Goal: Task Accomplishment & Management: Use online tool/utility

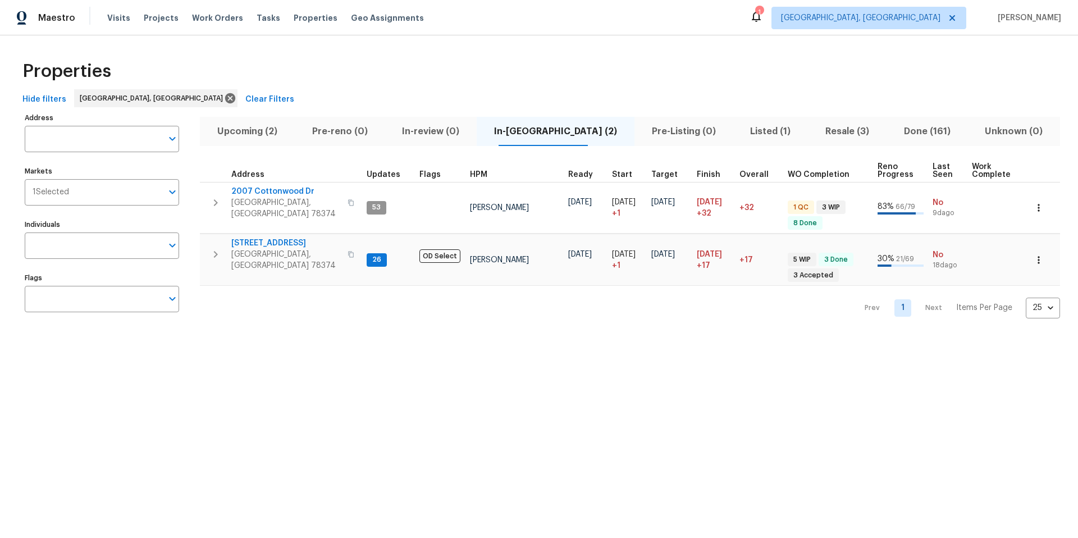
click at [232, 129] on span "Upcoming (2)" at bounding box center [247, 132] width 81 height 16
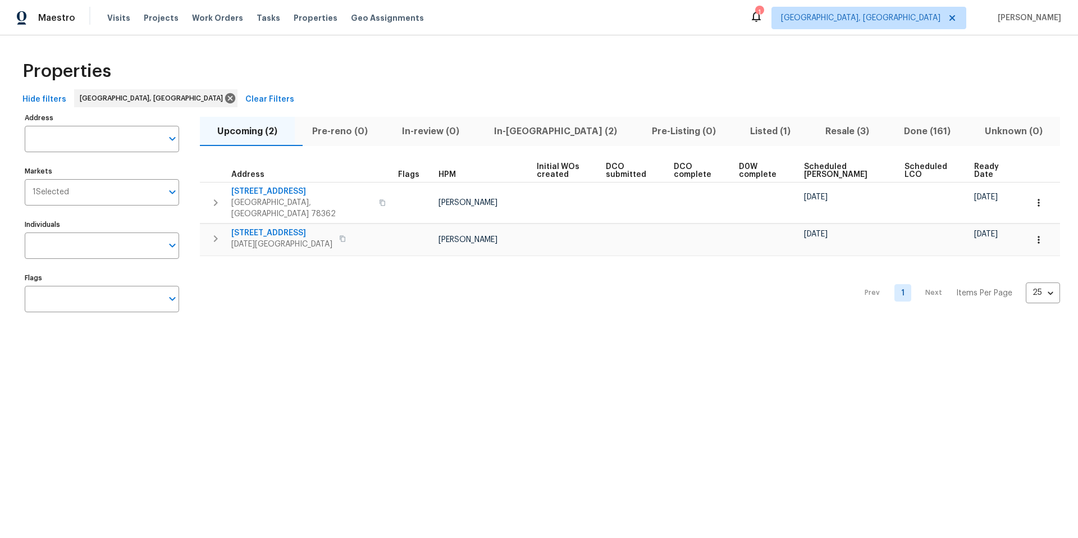
click at [540, 132] on span "In-reno (2)" at bounding box center [556, 132] width 144 height 16
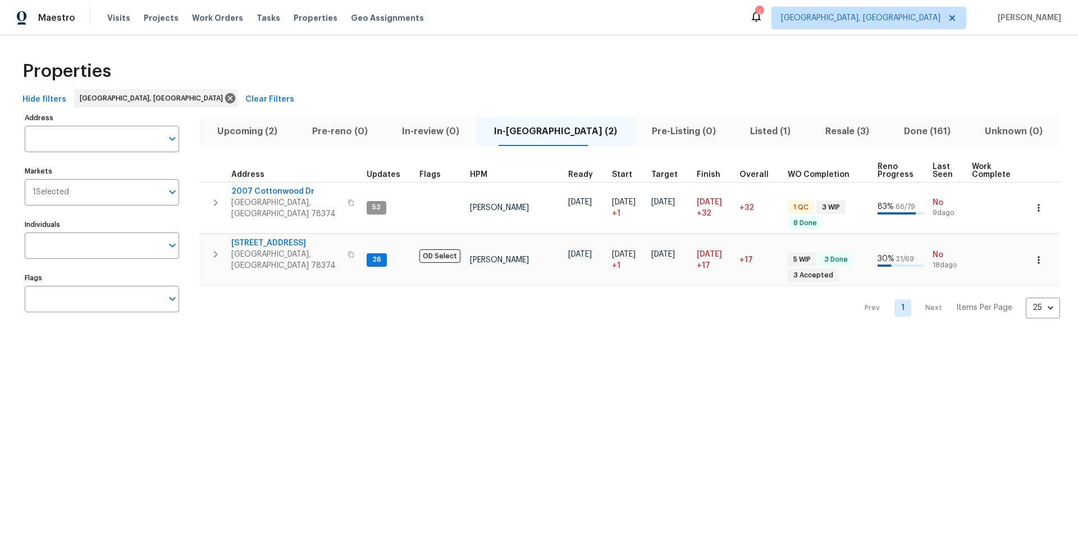
click at [740, 133] on span "Listed (1)" at bounding box center [771, 132] width 62 height 16
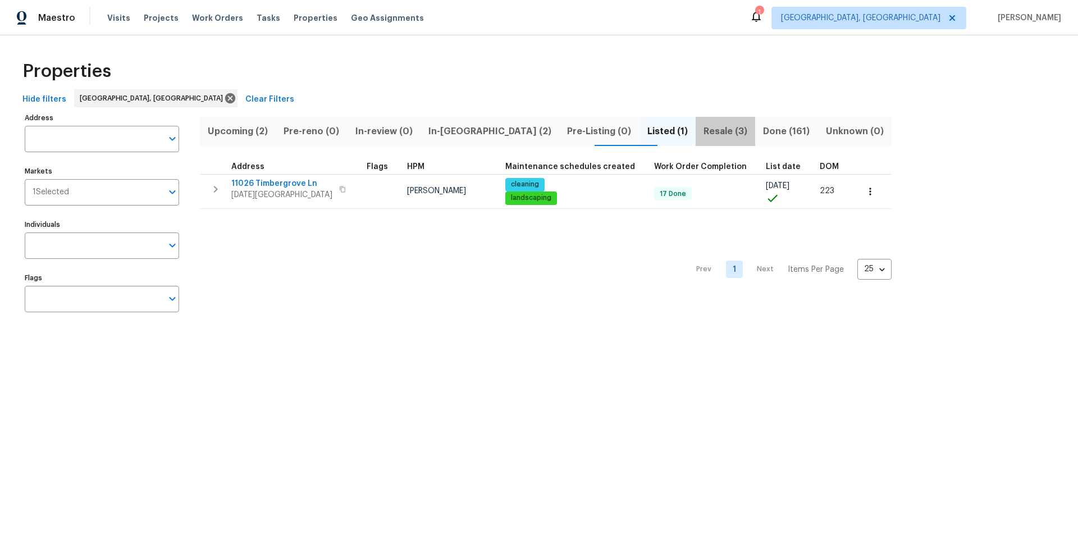
click at [703, 130] on span "Resale (3)" at bounding box center [726, 132] width 46 height 16
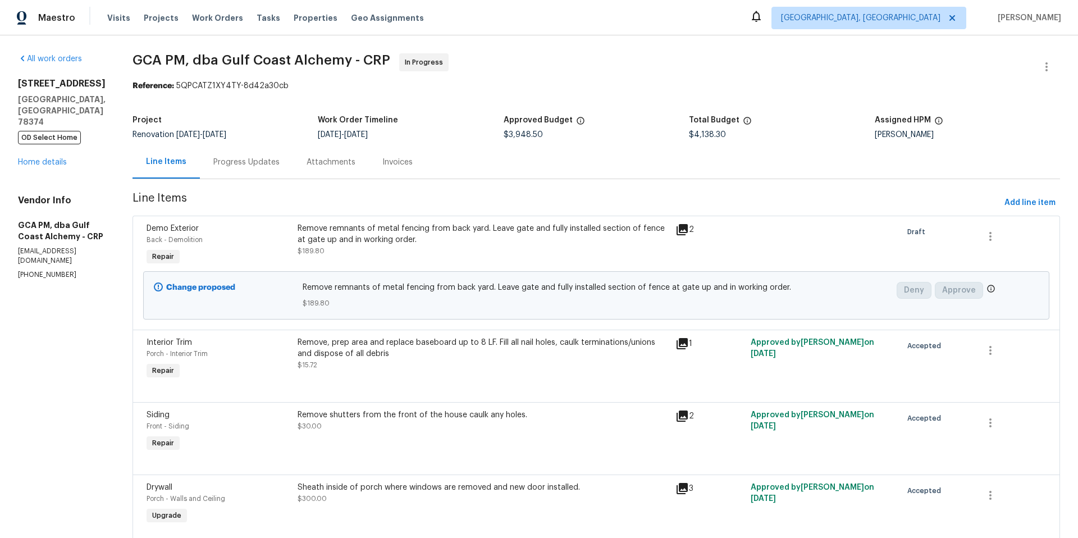
scroll to position [30, 0]
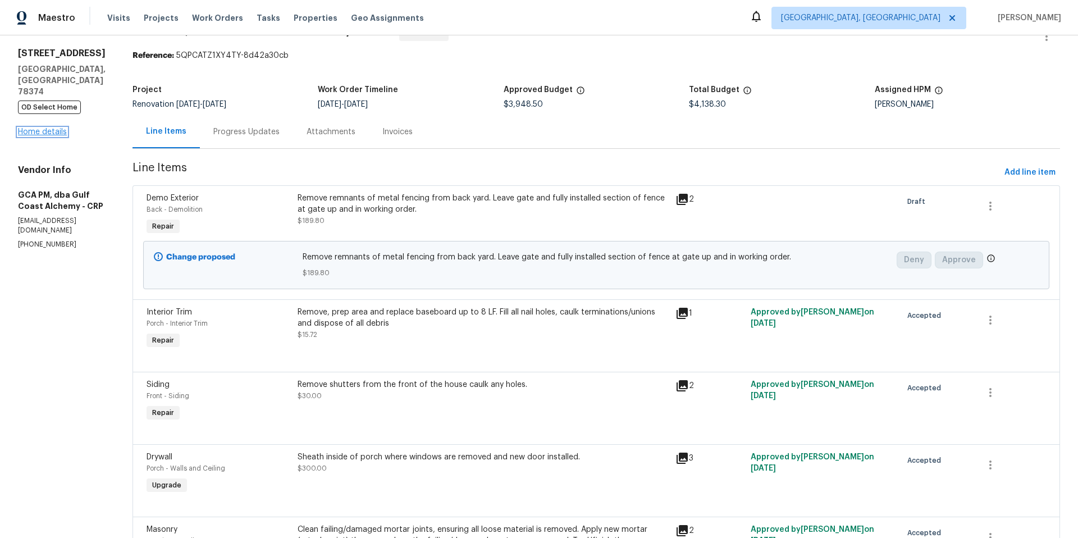
click at [61, 128] on link "Home details" at bounding box center [42, 132] width 49 height 8
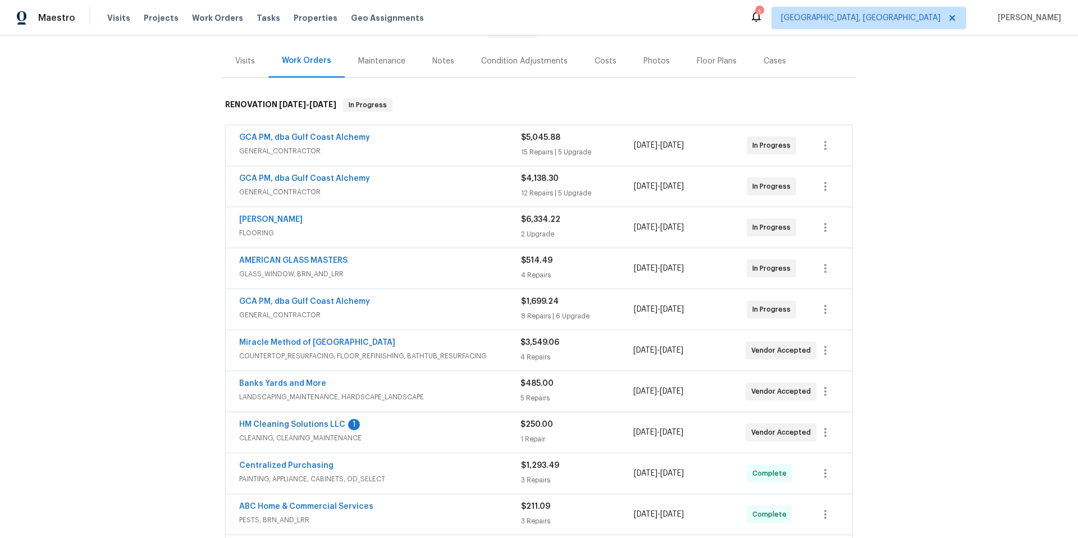
scroll to position [348, 0]
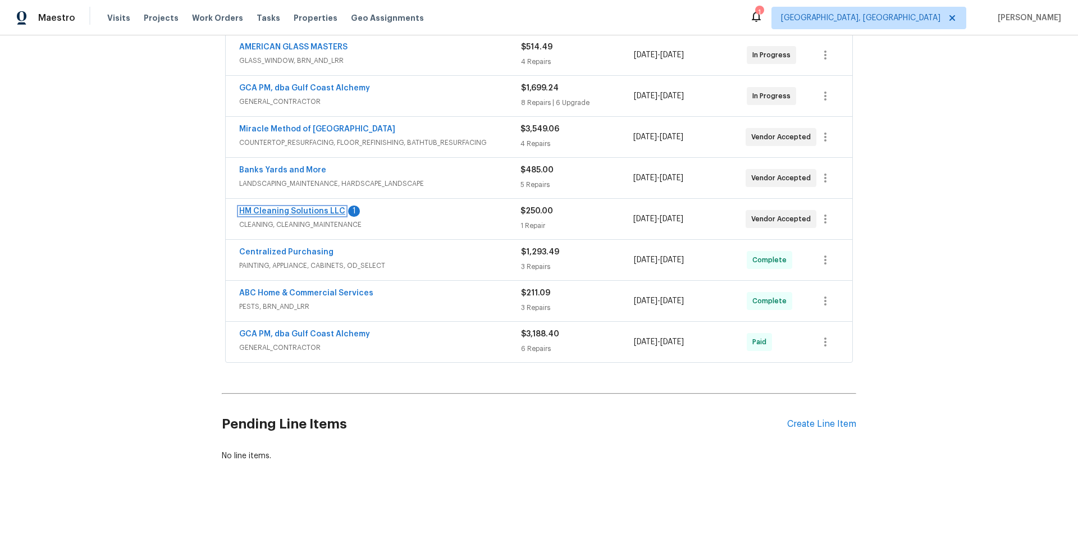
click at [284, 207] on link "HM Cleaning Solutions LLC" at bounding box center [292, 211] width 106 height 8
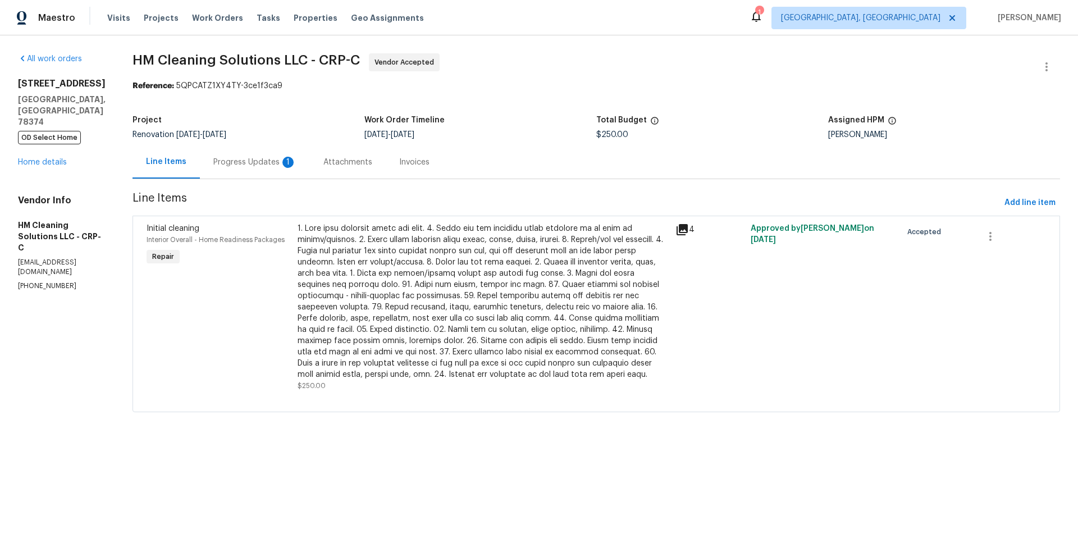
click at [283, 164] on div "Progress Updates 1" at bounding box center [254, 162] width 83 height 11
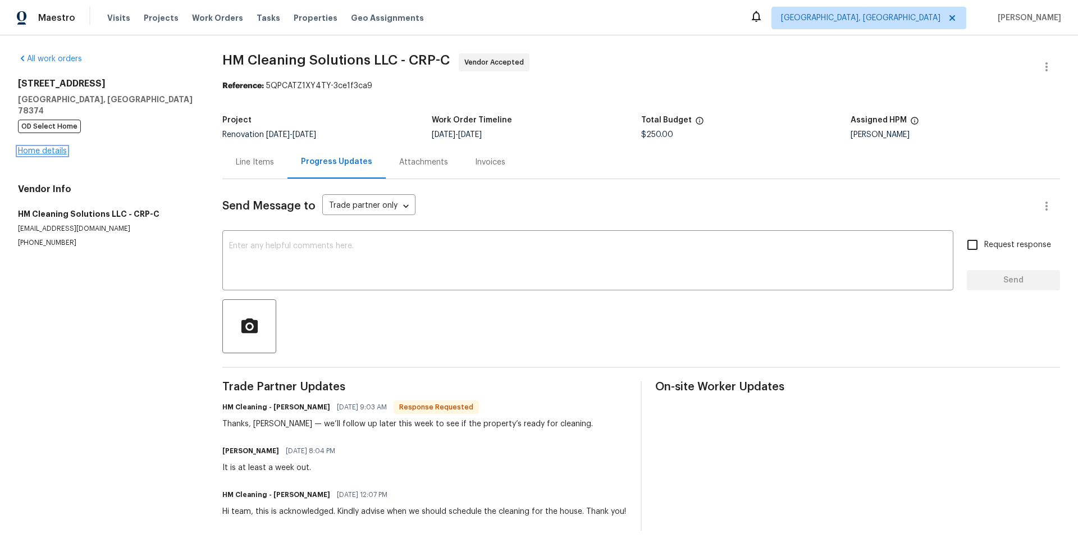
click at [41, 147] on link "Home details" at bounding box center [42, 151] width 49 height 8
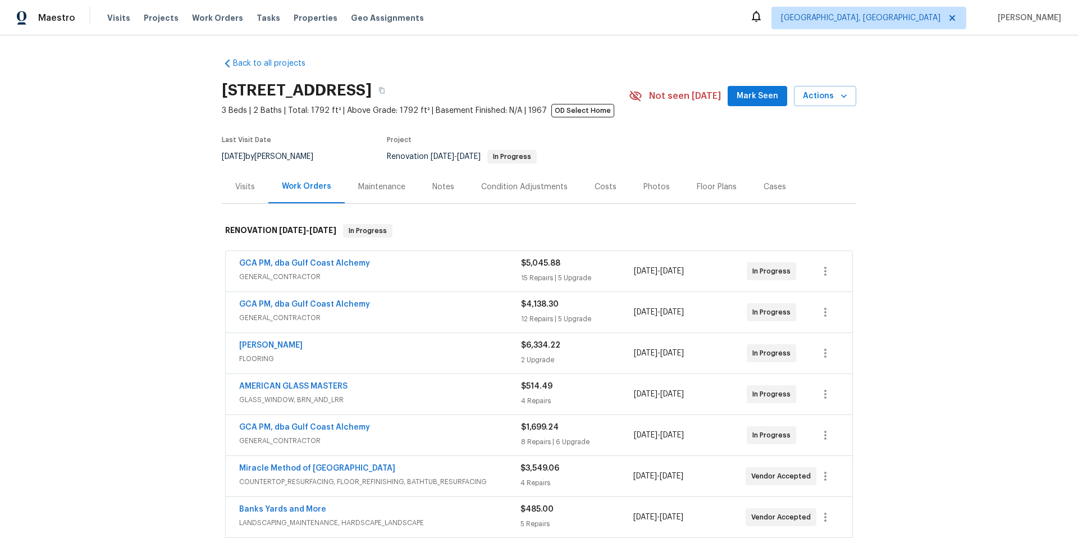
click at [435, 185] on div "Notes" at bounding box center [444, 186] width 22 height 11
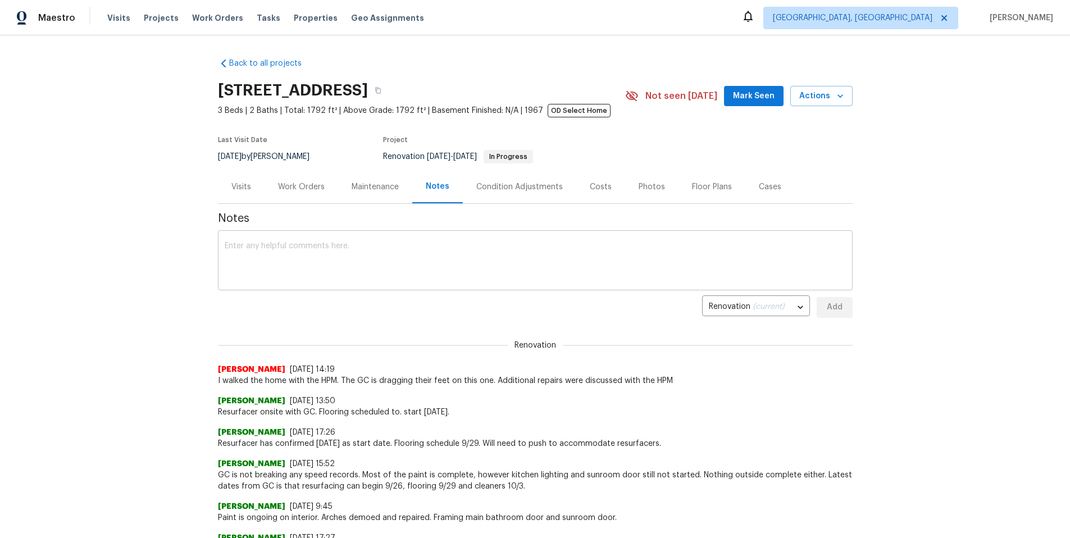
click at [284, 243] on textarea at bounding box center [535, 261] width 621 height 39
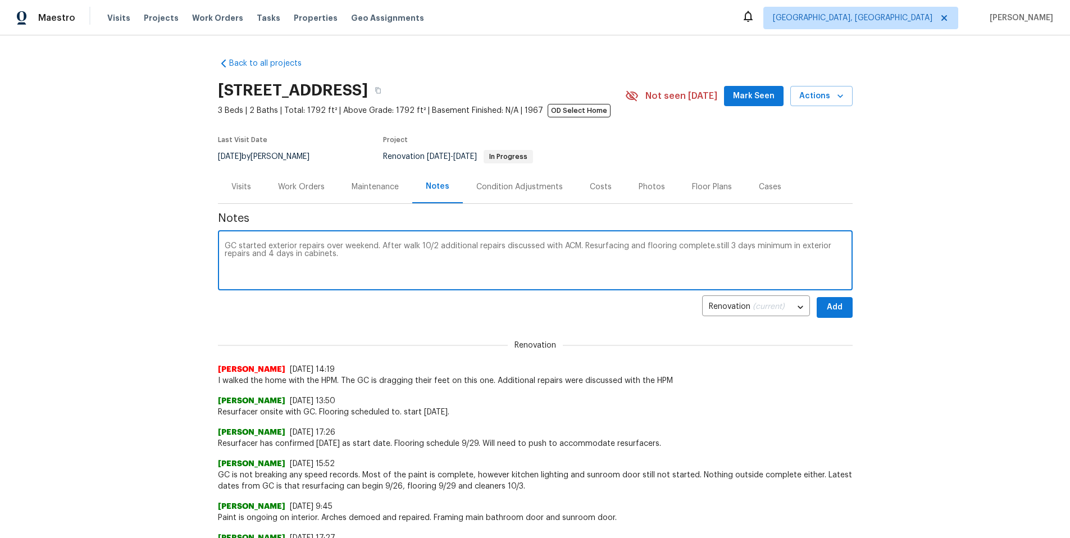
click at [697, 269] on textarea "GC started exterior repairs over weekend. After walk 10/2 additional repairs di…" at bounding box center [535, 261] width 621 height 39
type textarea "GC started exterior repairs over weekend. After walk 10/2 additional repairs di…"
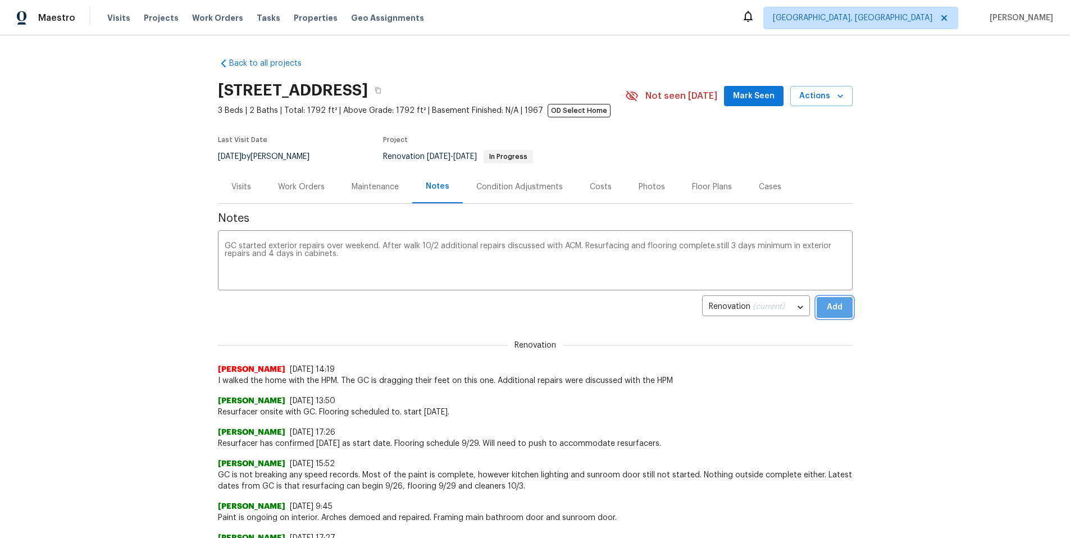
click at [836, 313] on span "Add" at bounding box center [835, 308] width 18 height 14
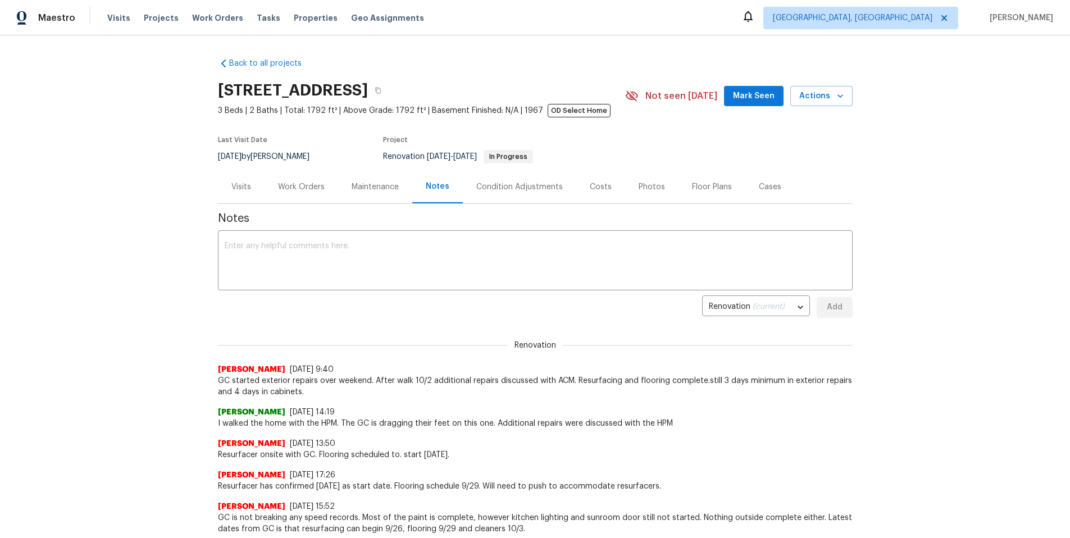
click at [287, 188] on div "Work Orders" at bounding box center [301, 186] width 47 height 11
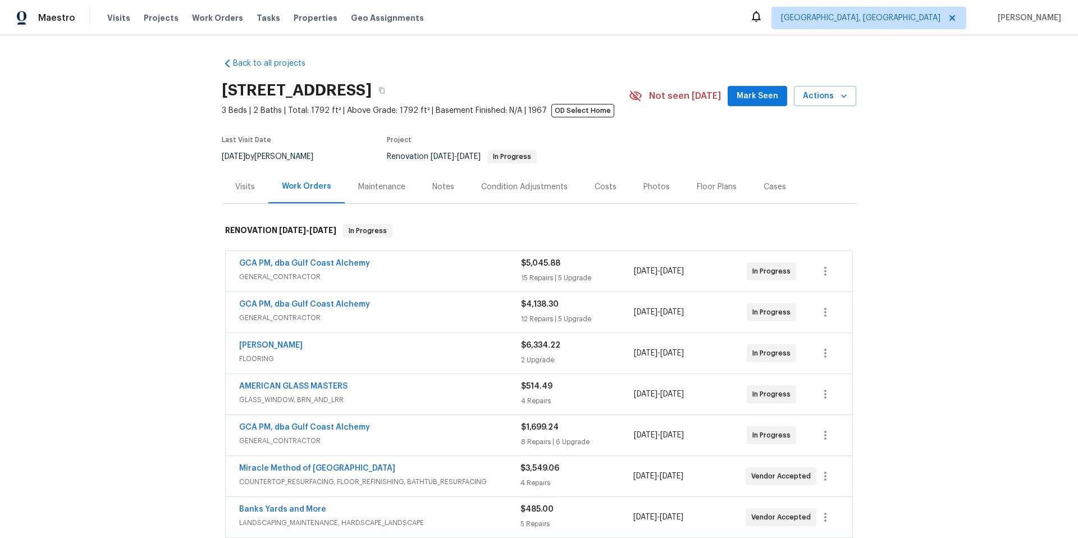
click at [303, 258] on span "GCA PM, dba Gulf Coast Alchemy" at bounding box center [304, 263] width 131 height 11
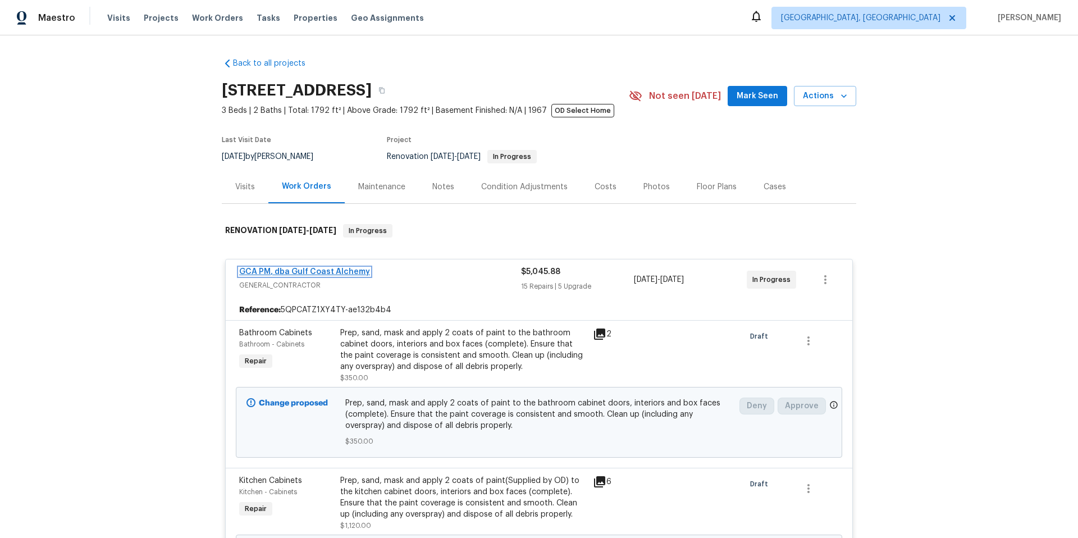
click at [312, 271] on link "GCA PM, dba Gulf Coast Alchemy" at bounding box center [304, 272] width 131 height 8
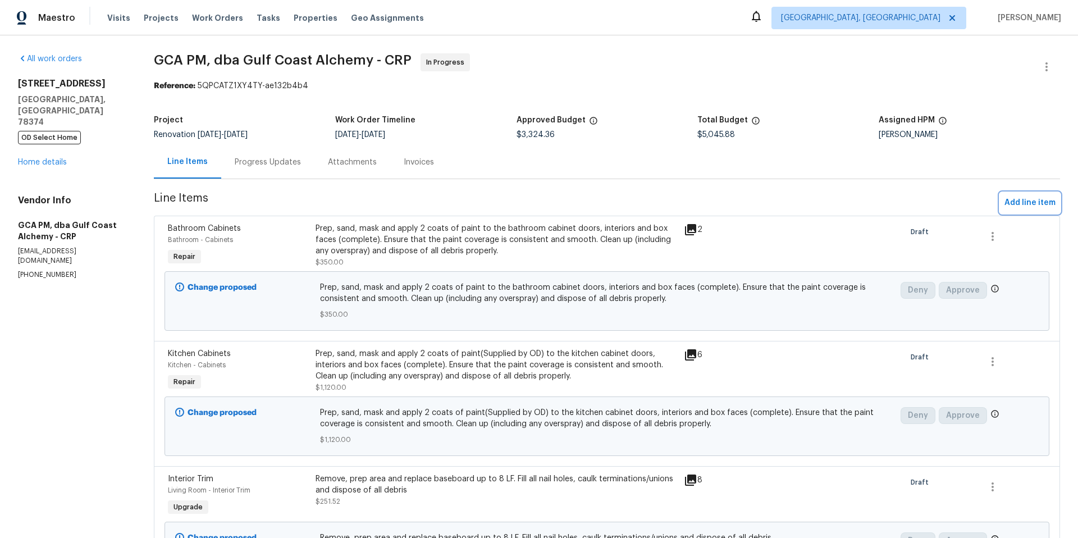
click at [1036, 199] on span "Add line item" at bounding box center [1030, 203] width 51 height 14
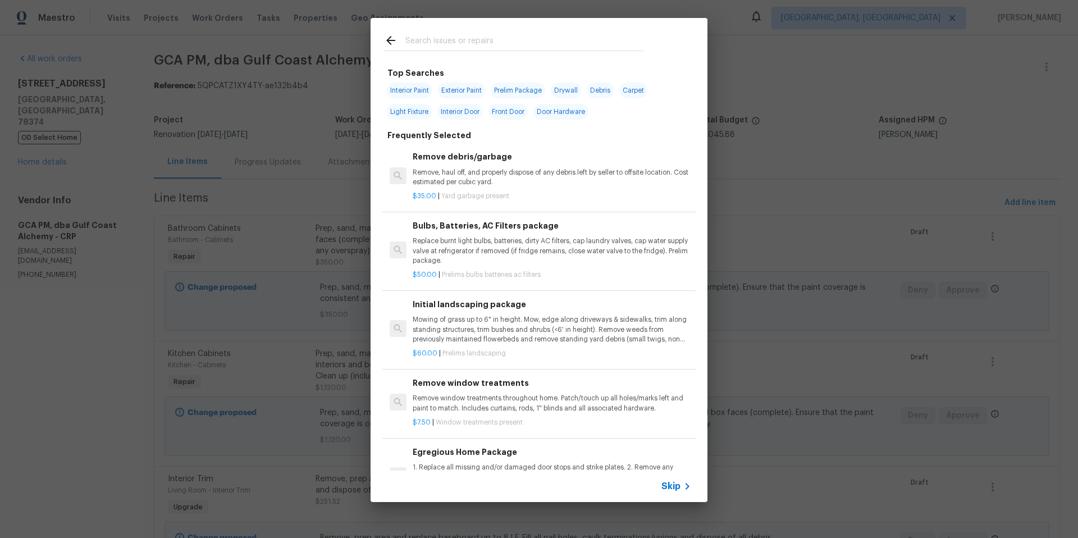
click at [410, 40] on input "text" at bounding box center [525, 42] width 238 height 17
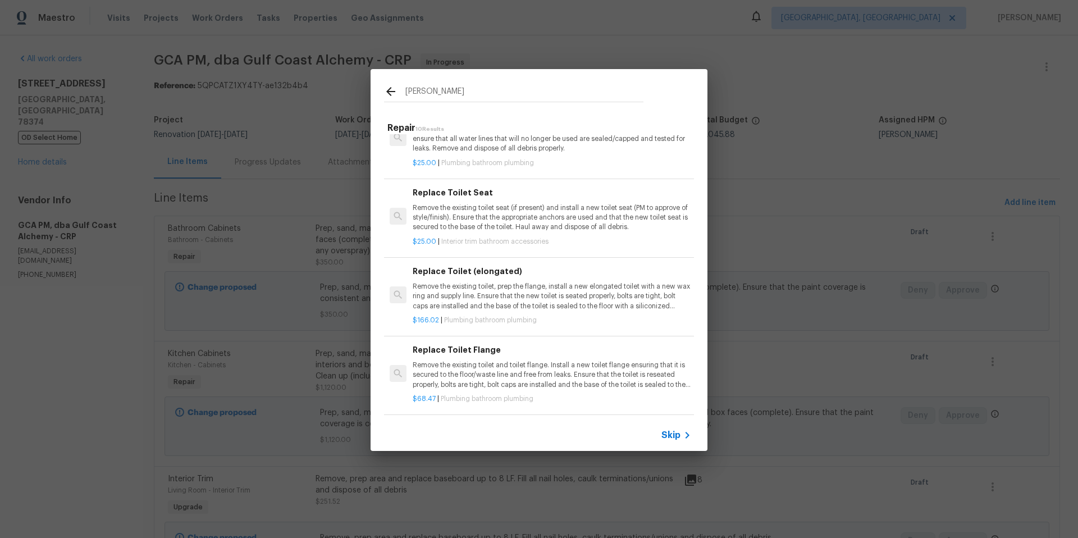
scroll to position [167, 0]
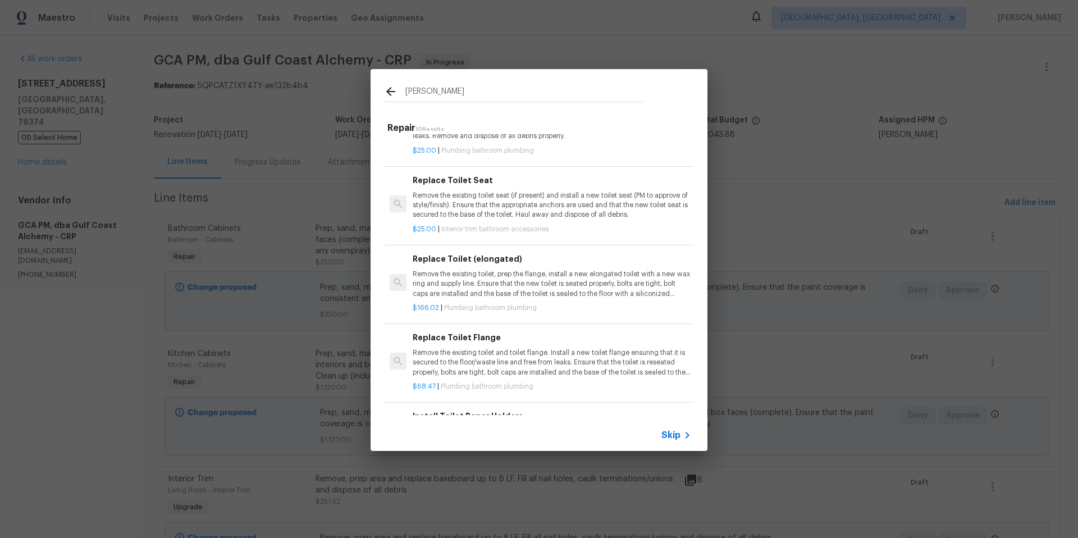
type input "topil"
click at [515, 283] on p "Remove the existing toilet, prep the flange, install a new elongated toilet wit…" at bounding box center [552, 284] width 279 height 29
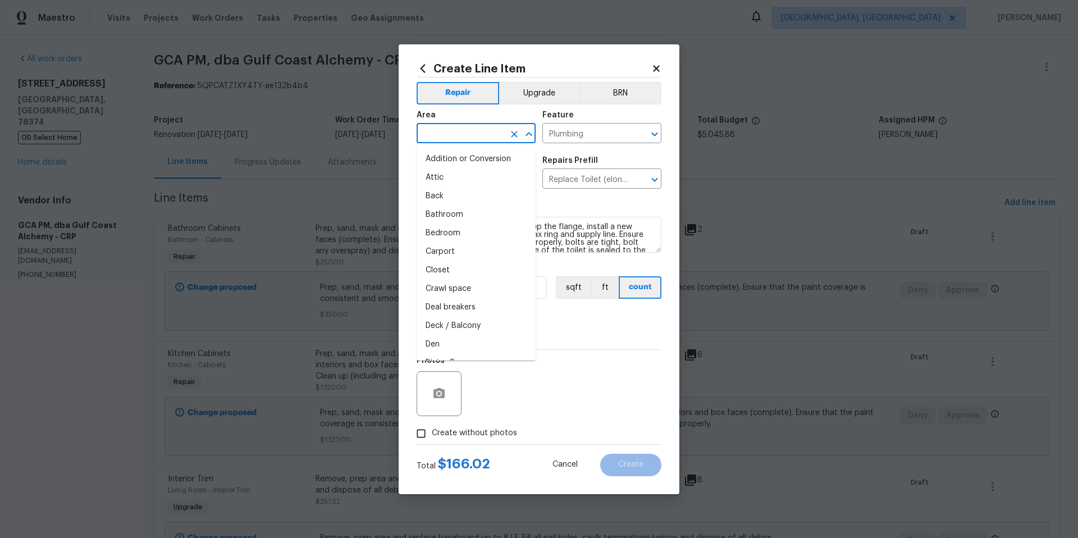
click at [468, 135] on input "text" at bounding box center [461, 134] width 88 height 17
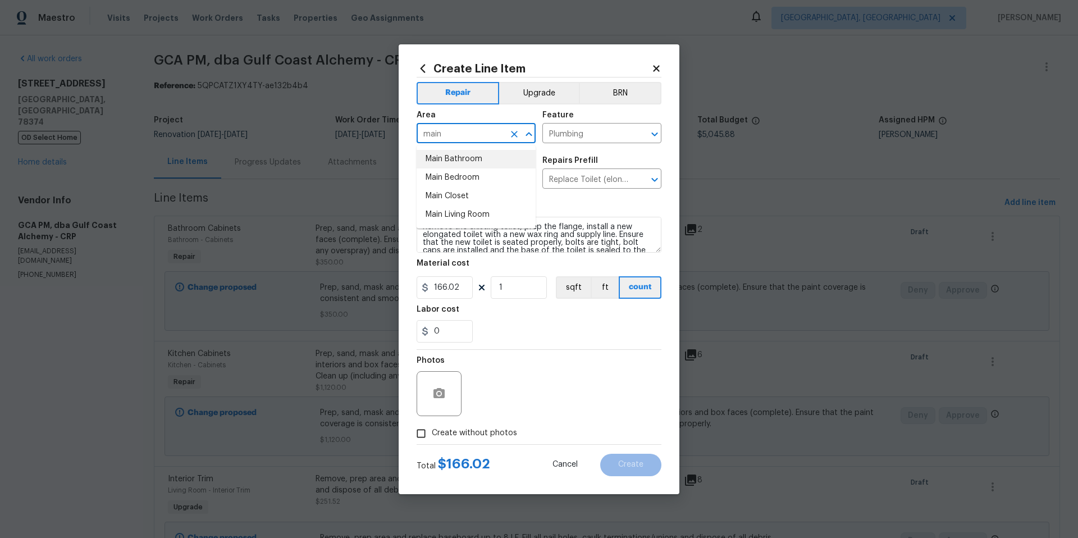
click at [475, 154] on li "Main Bathroom" at bounding box center [476, 159] width 119 height 19
type input "Main Bathroom"
click at [440, 392] on circle "button" at bounding box center [439, 393] width 3 height 3
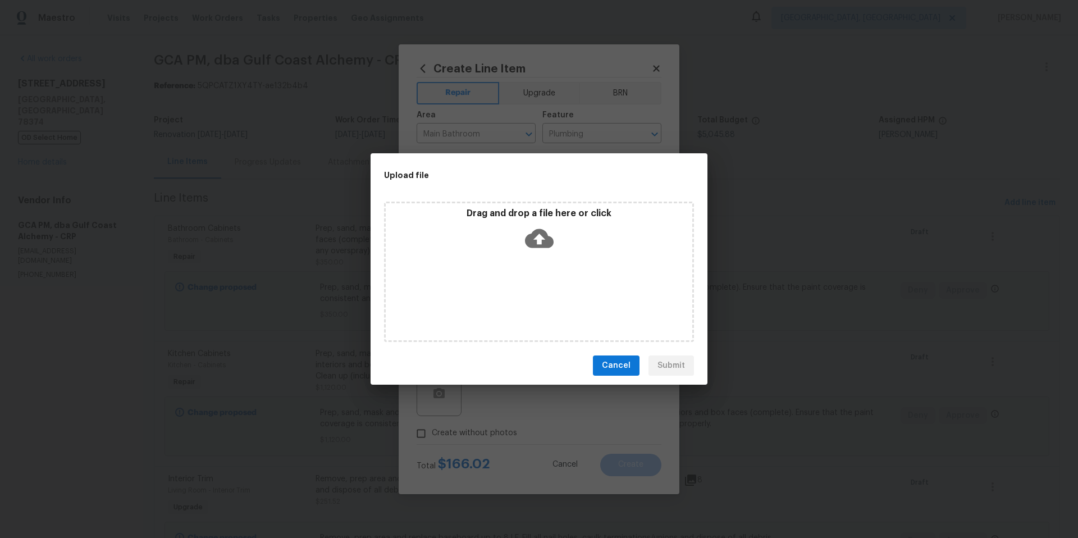
click at [541, 235] on icon at bounding box center [539, 238] width 29 height 19
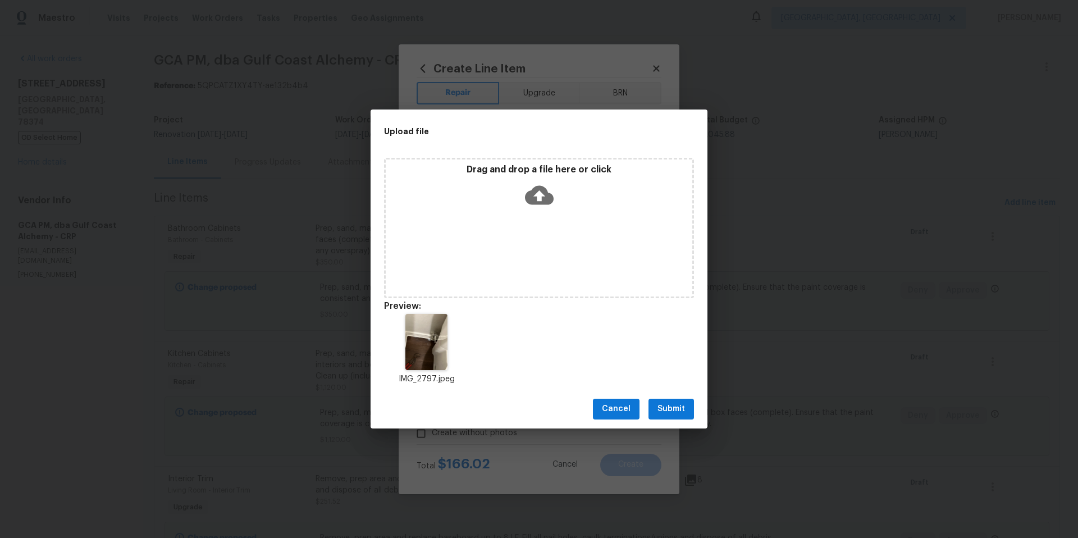
click at [677, 412] on span "Submit" at bounding box center [672, 409] width 28 height 14
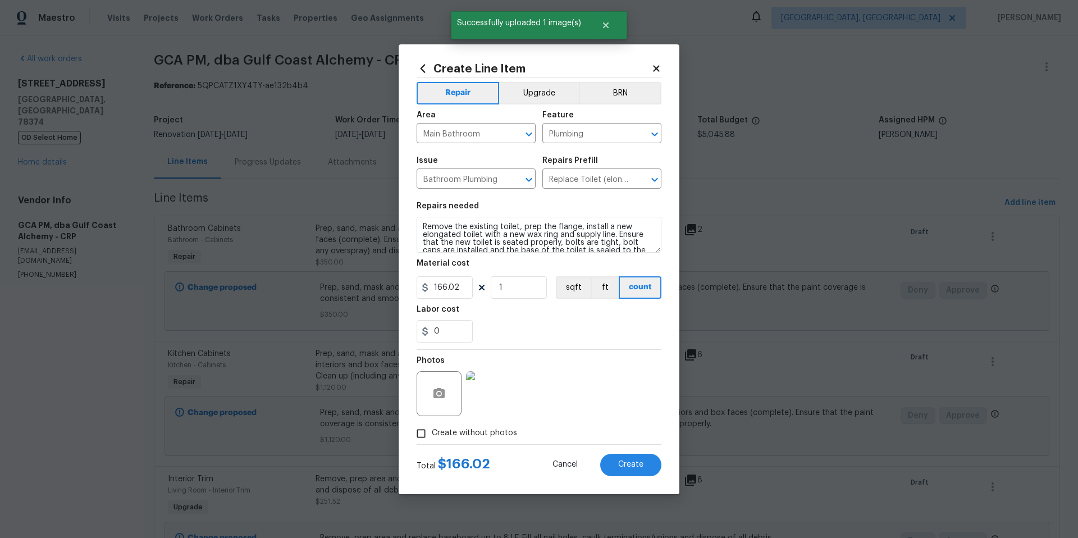
click at [475, 400] on img at bounding box center [488, 393] width 45 height 45
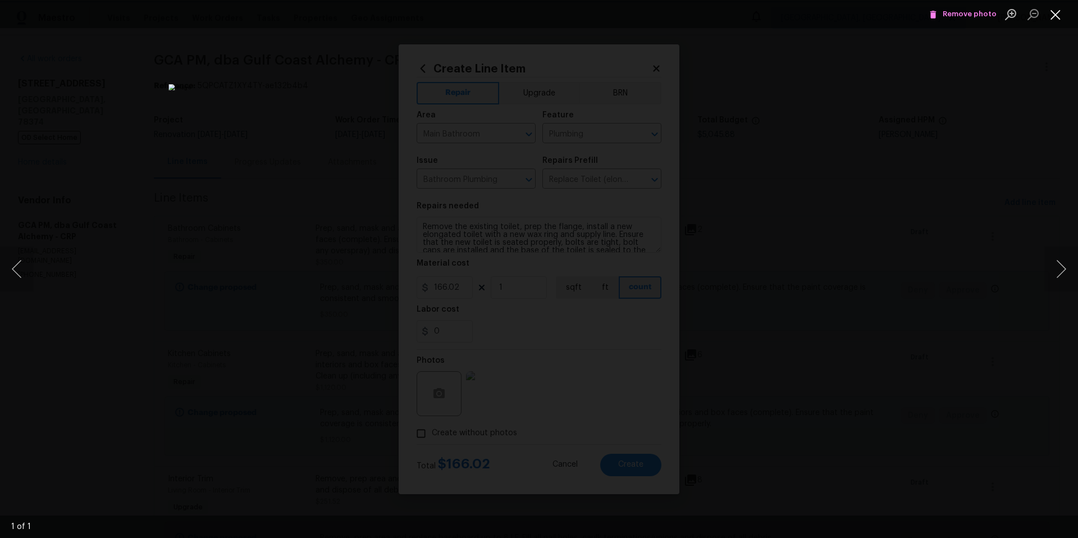
click at [1059, 18] on button "Close lightbox" at bounding box center [1056, 14] width 22 height 20
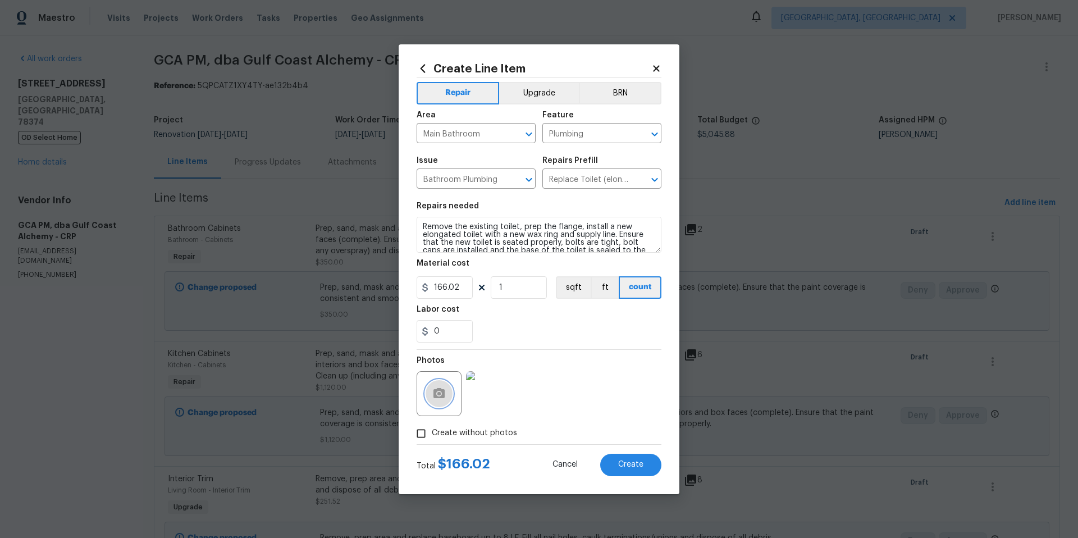
click at [438, 391] on icon "button" at bounding box center [439, 393] width 13 height 13
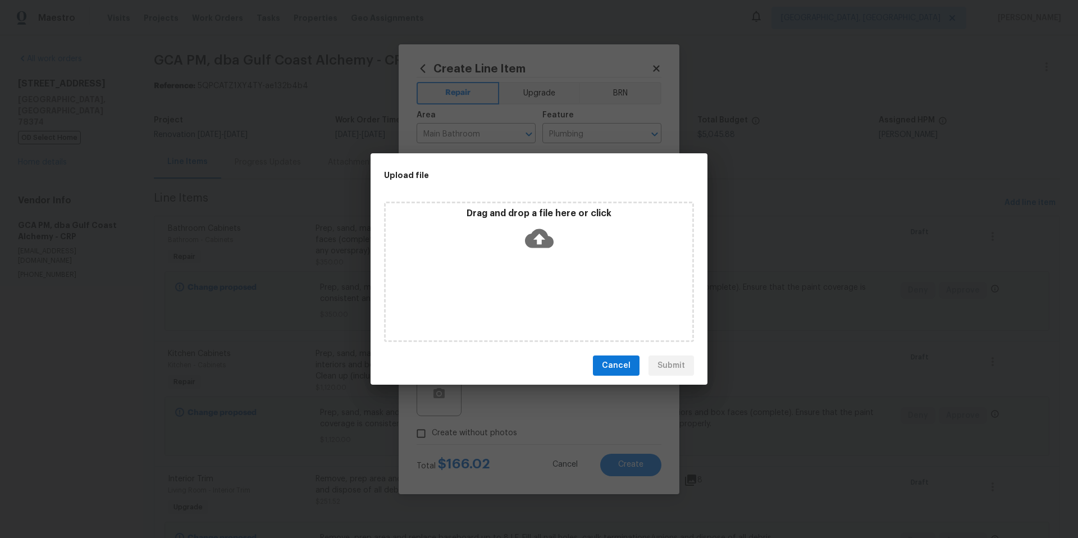
click at [531, 241] on icon at bounding box center [539, 238] width 29 height 19
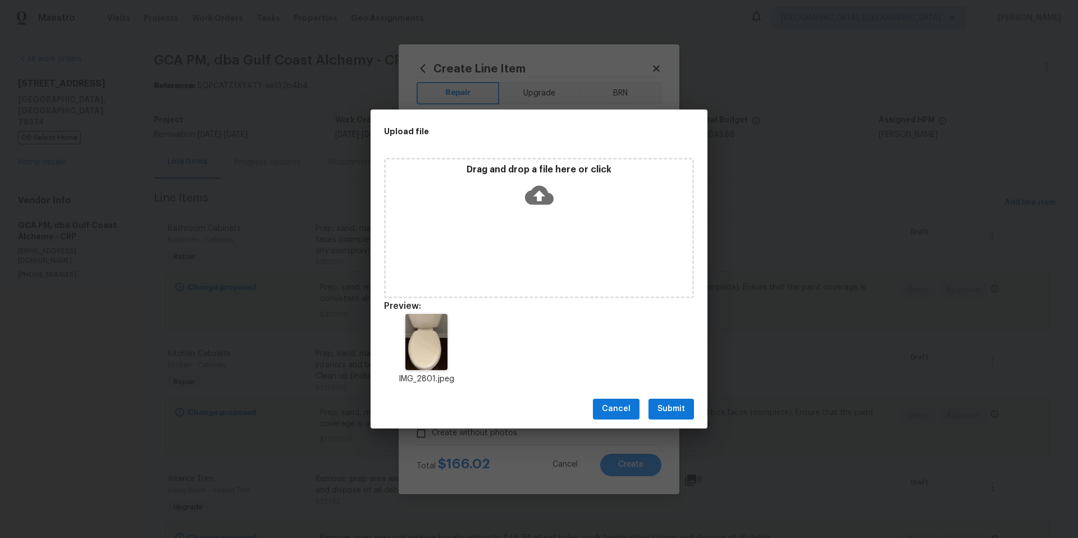
click at [697, 407] on div "Cancel Submit" at bounding box center [539, 409] width 337 height 39
click at [686, 407] on button "Submit" at bounding box center [671, 409] width 45 height 21
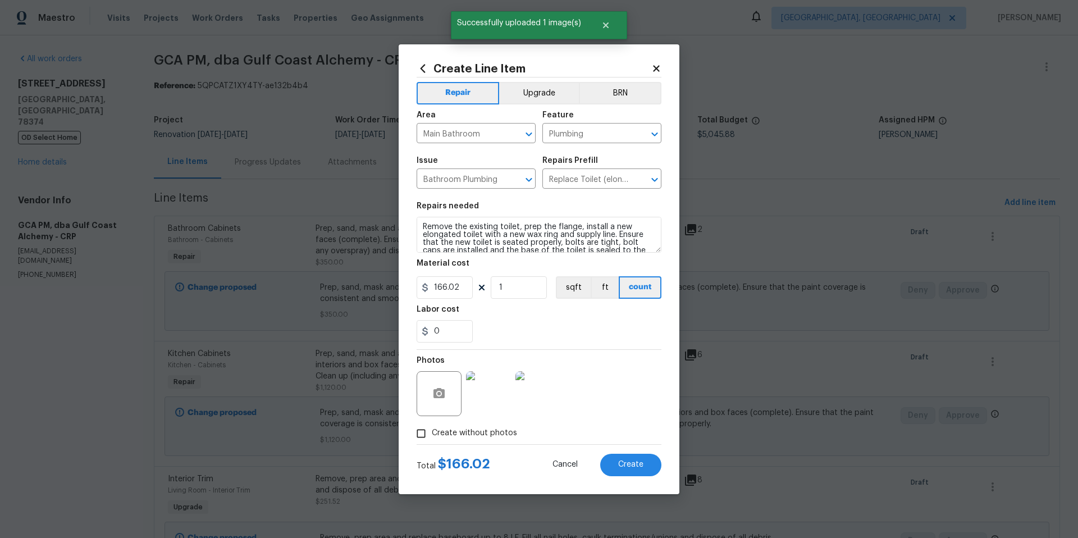
click at [485, 384] on img at bounding box center [488, 393] width 45 height 45
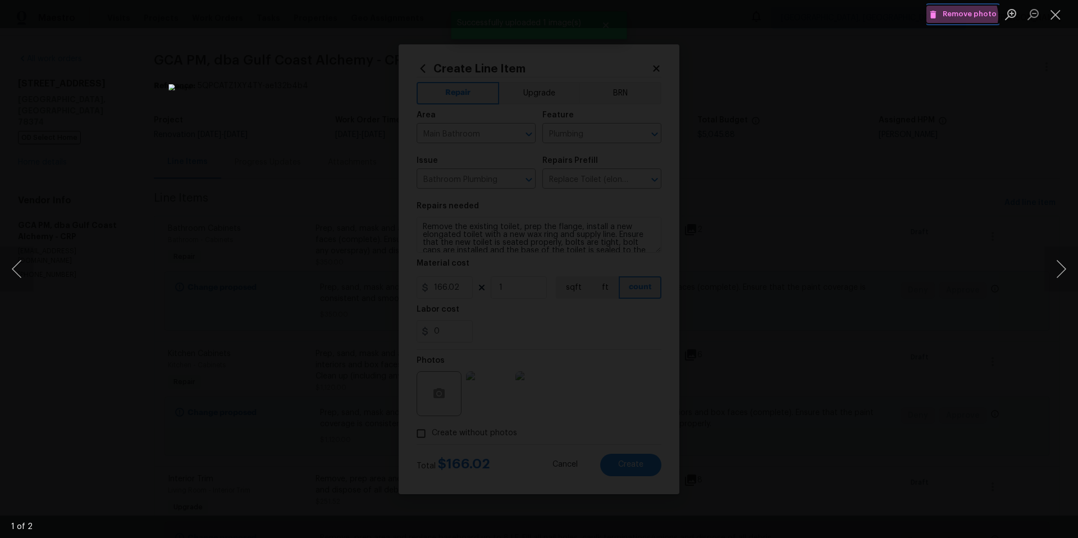
click at [964, 16] on span "Remove photo" at bounding box center [963, 14] width 67 height 13
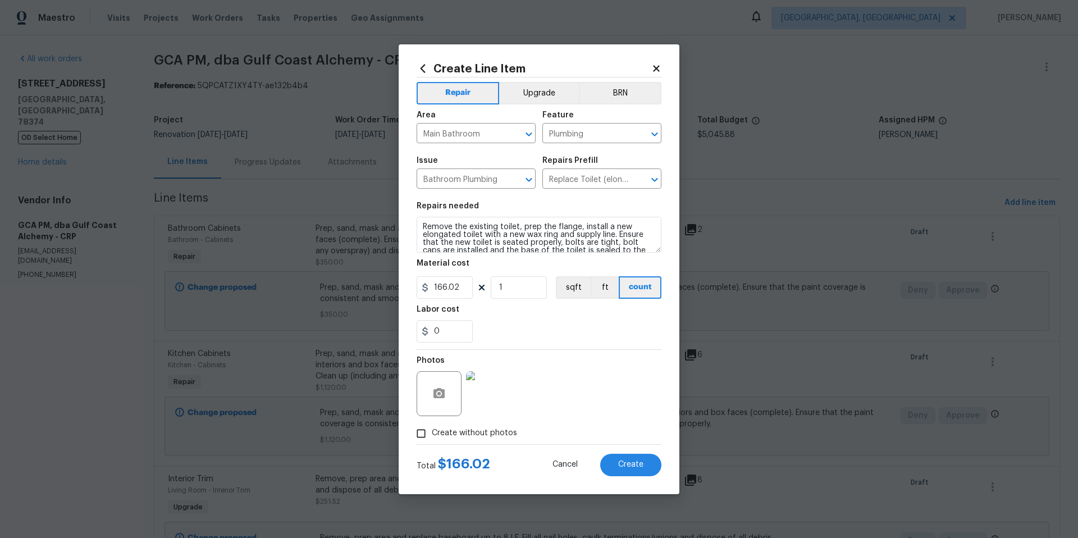
click at [558, 403] on div "Photos" at bounding box center [539, 386] width 245 height 73
click at [622, 465] on span "Create" at bounding box center [630, 465] width 25 height 8
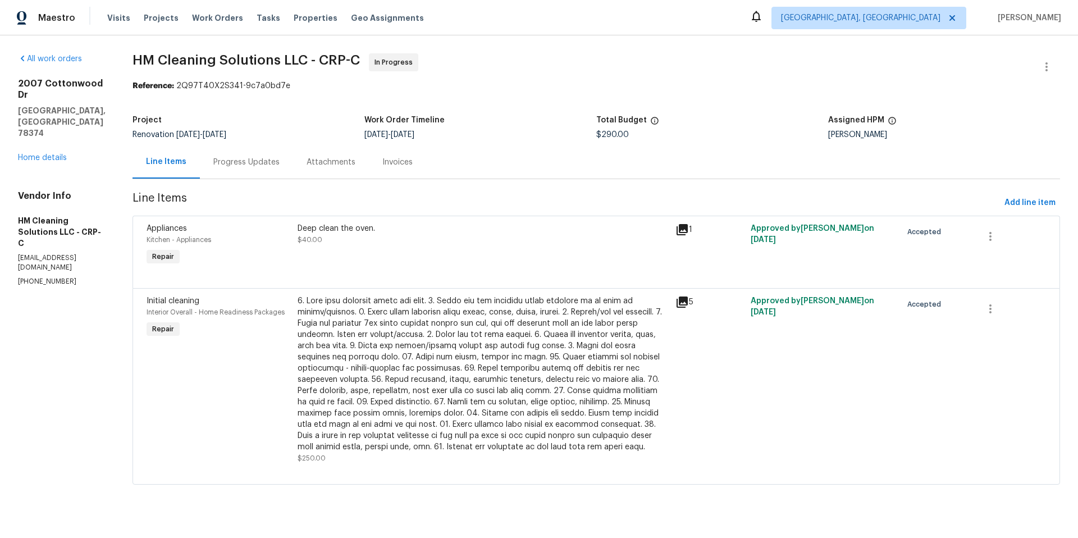
click at [256, 161] on div "Progress Updates" at bounding box center [246, 162] width 66 height 11
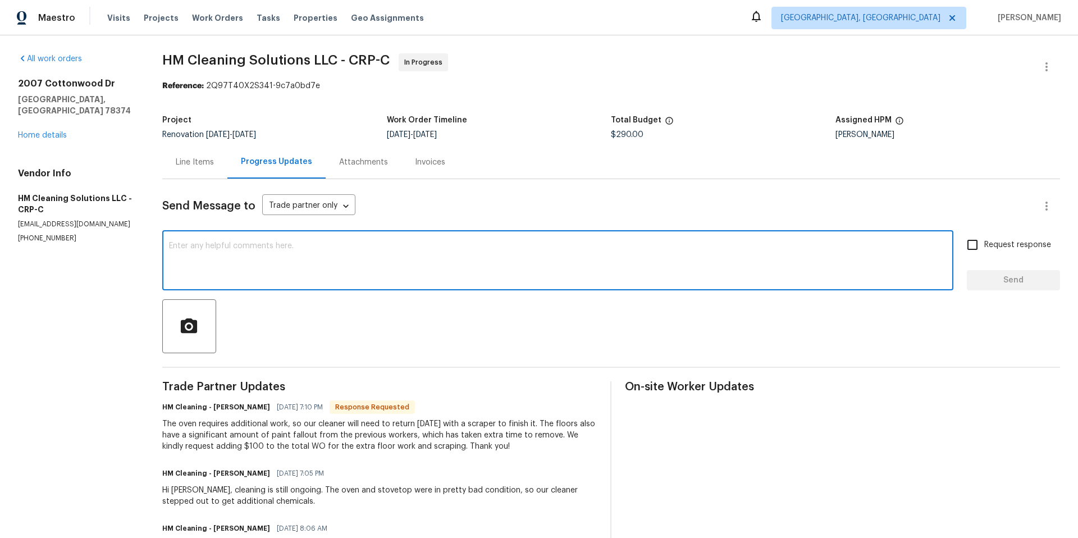
click at [238, 248] on textarea at bounding box center [558, 261] width 778 height 39
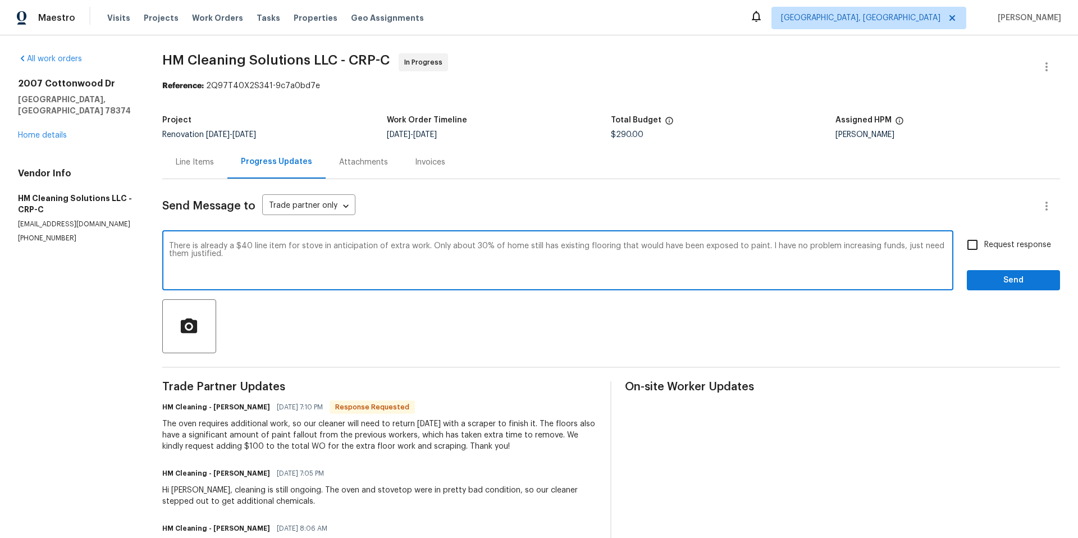
type textarea "There is already a $40 line item for stove in anticipation of extra work. Only …"
click at [964, 244] on input "Request response" at bounding box center [973, 245] width 24 height 24
checkbox input "true"
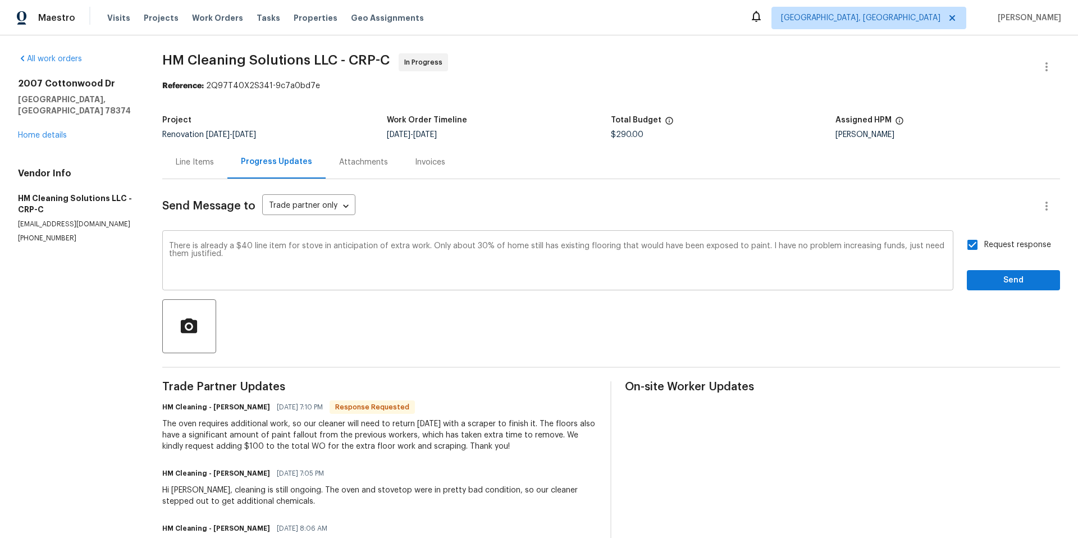
click at [236, 259] on textarea "There is already a $40 line item for stove in anticipation of extra work. Only …" at bounding box center [558, 261] width 778 height 39
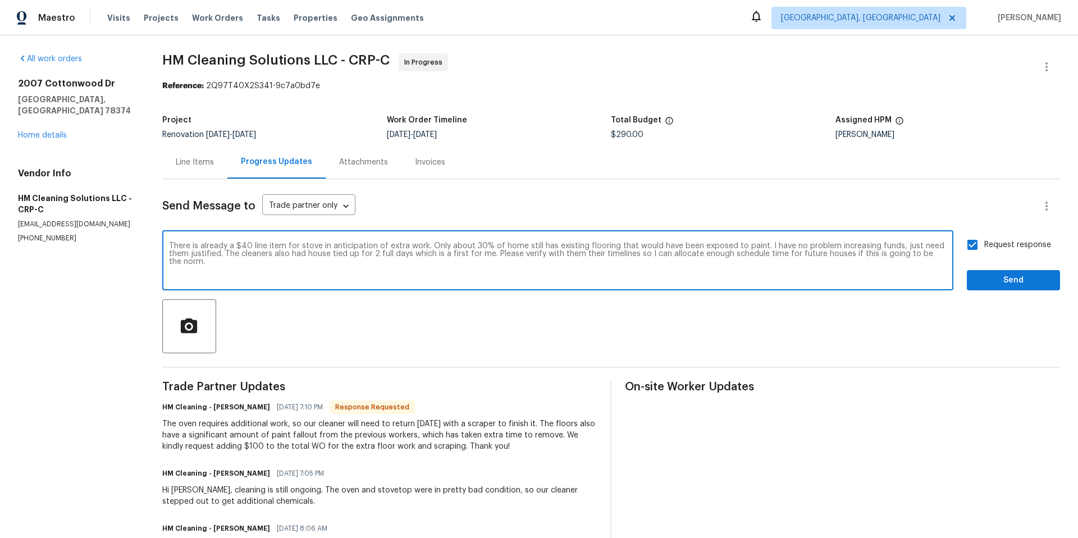
type textarea "There is already a $40 line item for stove in anticipation of extra work. Only …"
click at [1019, 279] on span "Send" at bounding box center [1013, 281] width 75 height 14
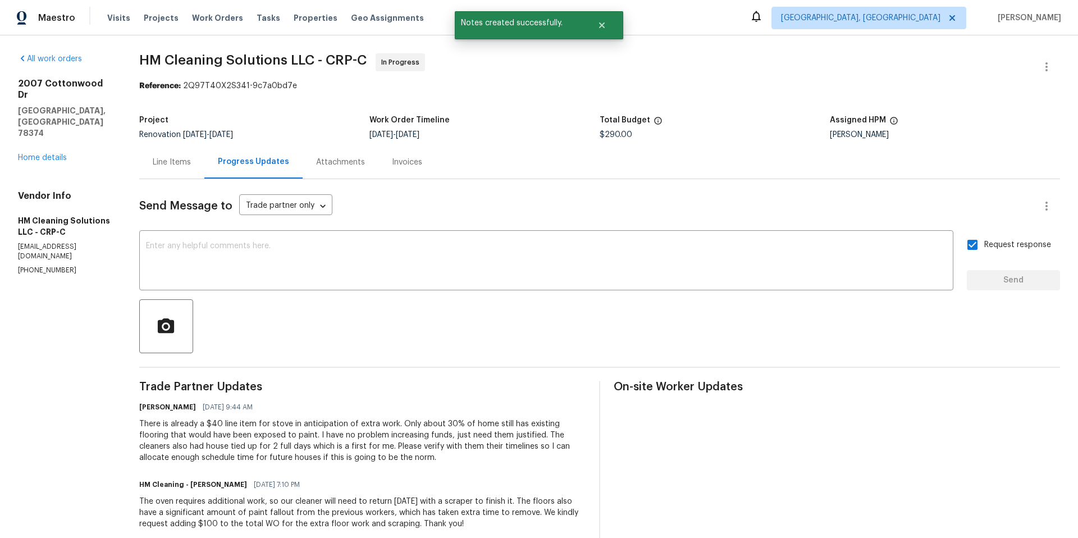
click at [190, 161] on div "Line Items" at bounding box center [172, 162] width 38 height 11
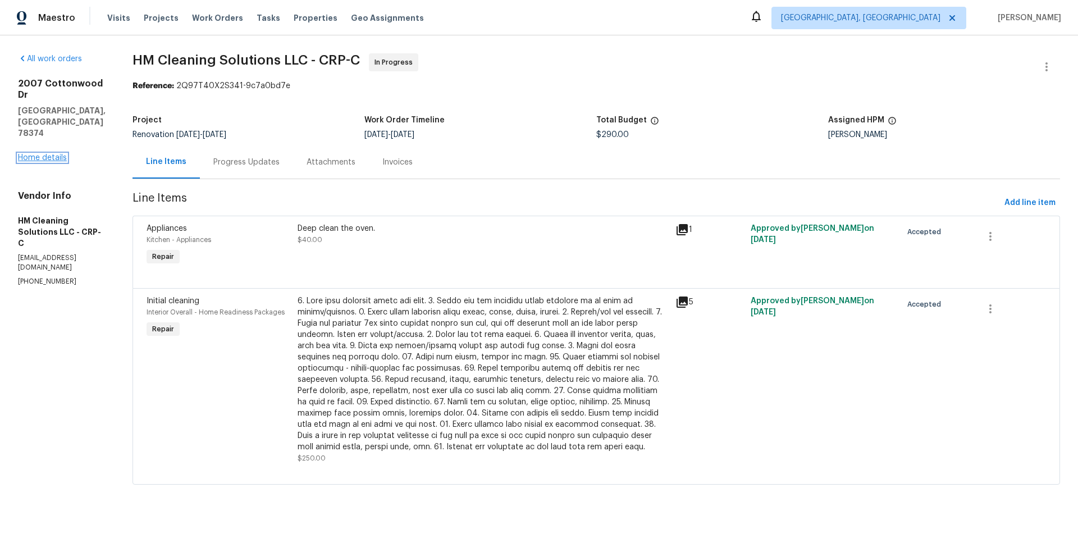
click at [57, 154] on link "Home details" at bounding box center [42, 158] width 49 height 8
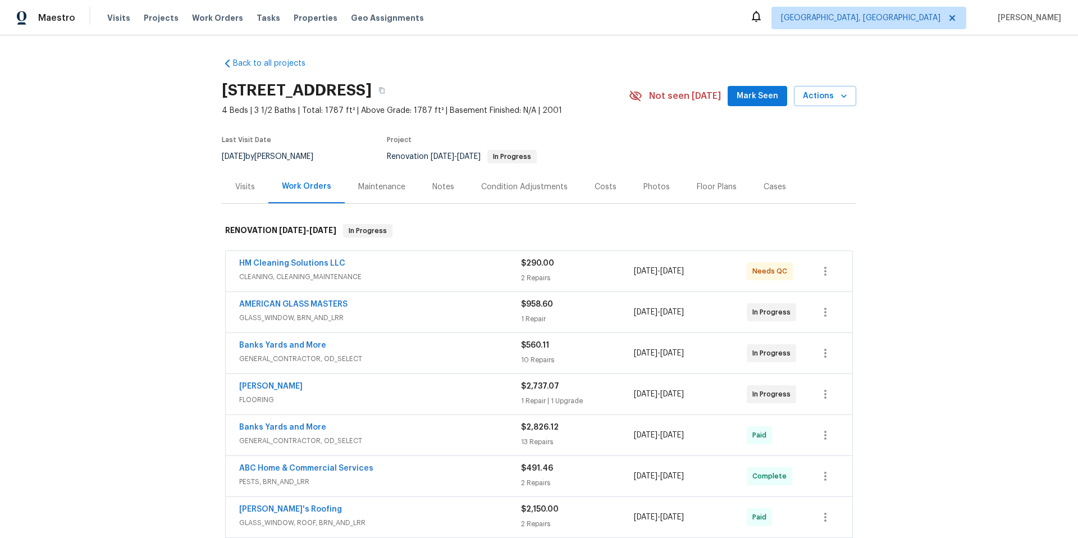
click at [443, 189] on div "Notes" at bounding box center [444, 186] width 22 height 11
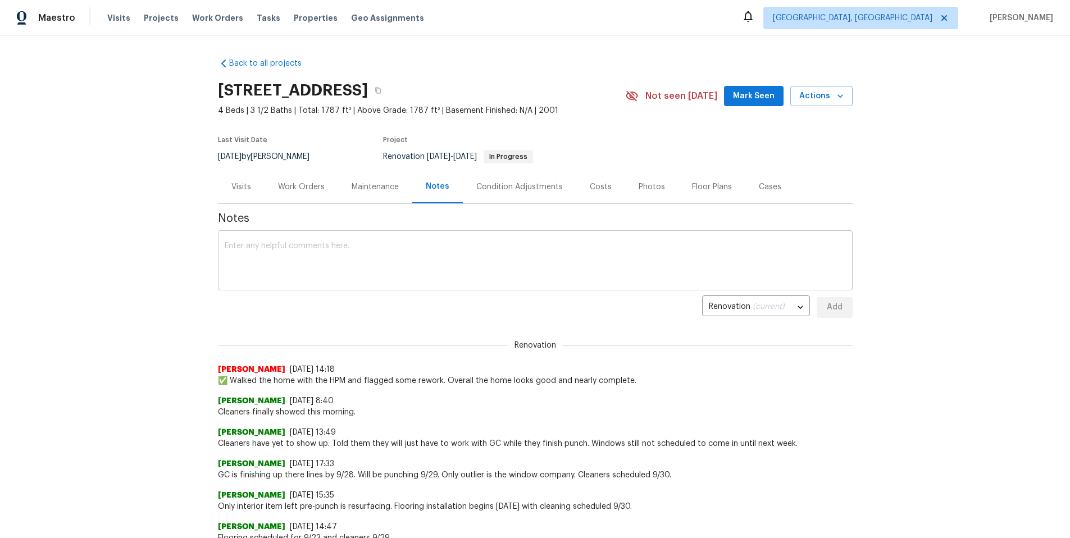
click at [362, 253] on textarea at bounding box center [535, 261] width 621 height 39
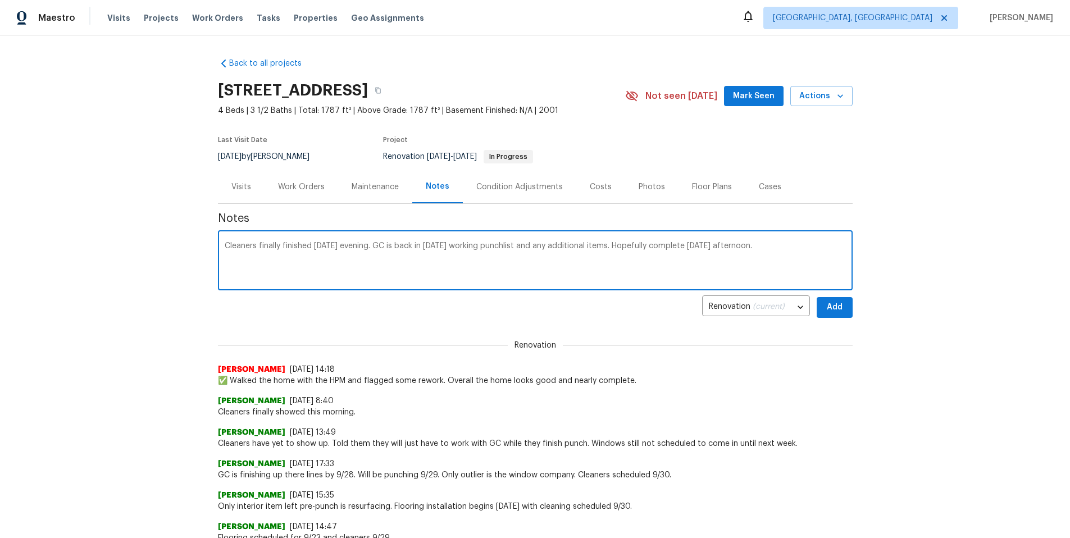
type textarea "Cleaners finally finished [DATE] evening. GC is back in [DATE] working punchlis…"
click at [831, 311] on span "Add" at bounding box center [835, 308] width 18 height 14
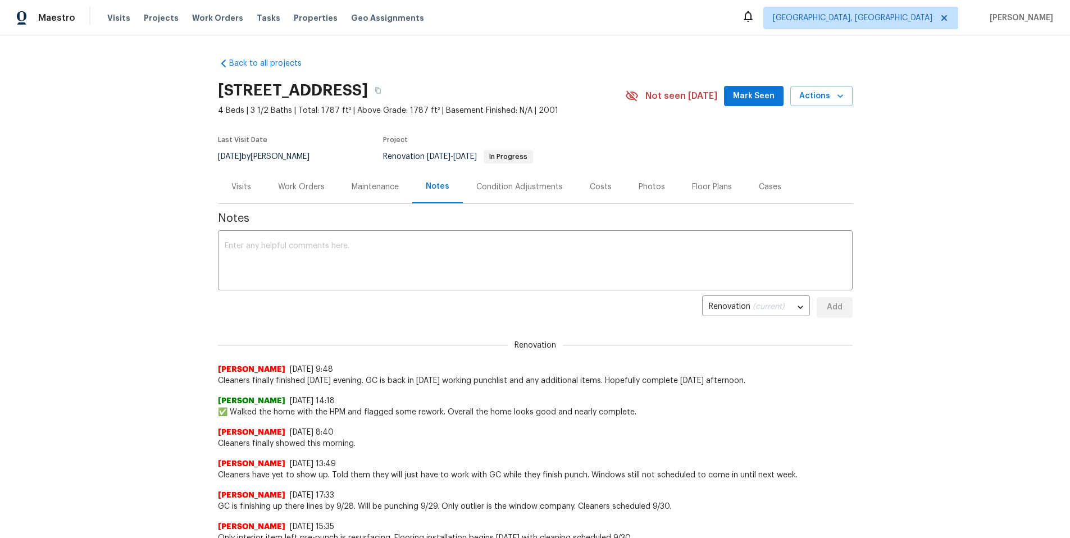
click at [304, 185] on div "Work Orders" at bounding box center [301, 186] width 47 height 11
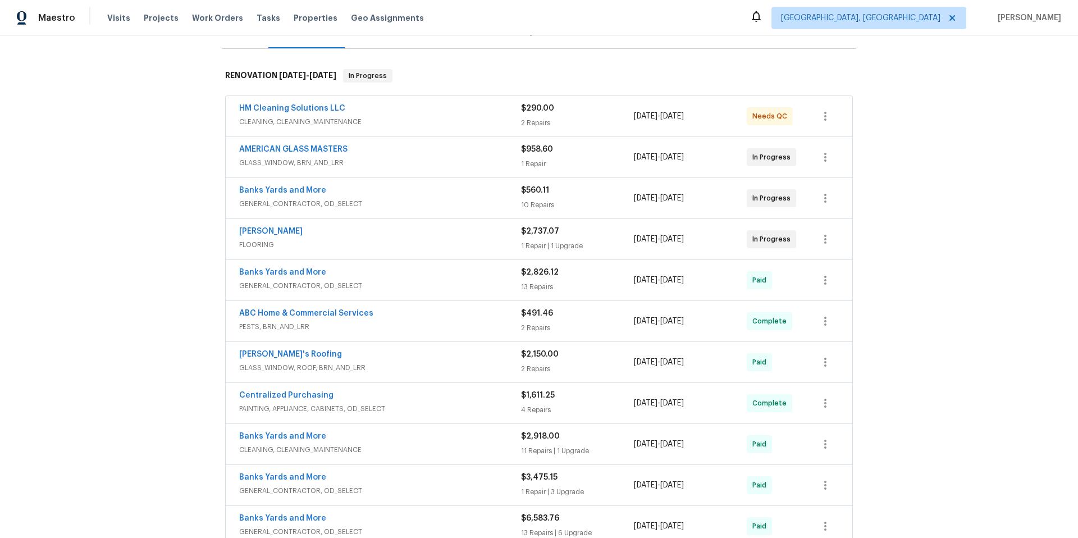
scroll to position [9, 0]
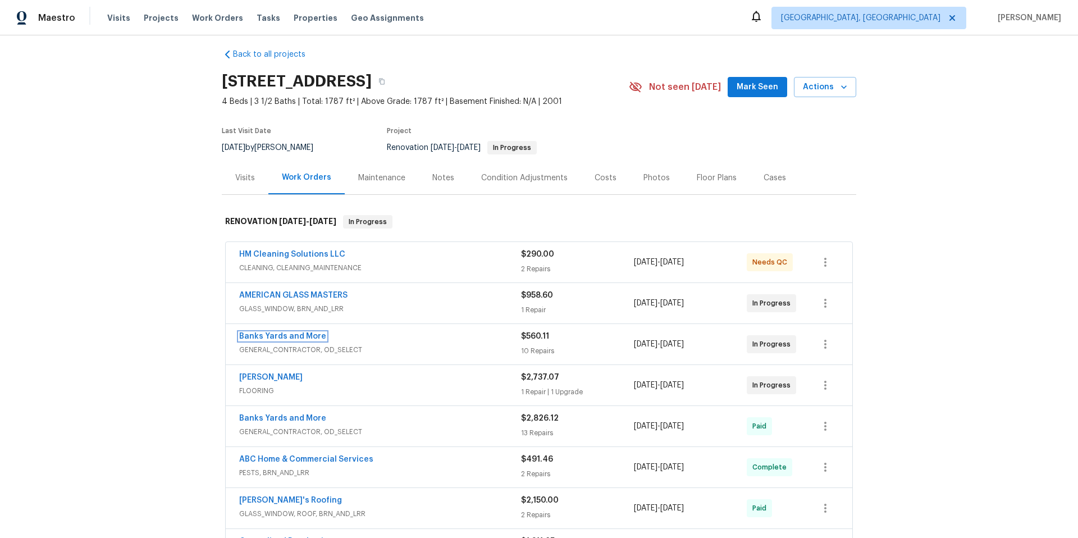
click at [305, 336] on link "Banks Yards and More" at bounding box center [282, 337] width 87 height 8
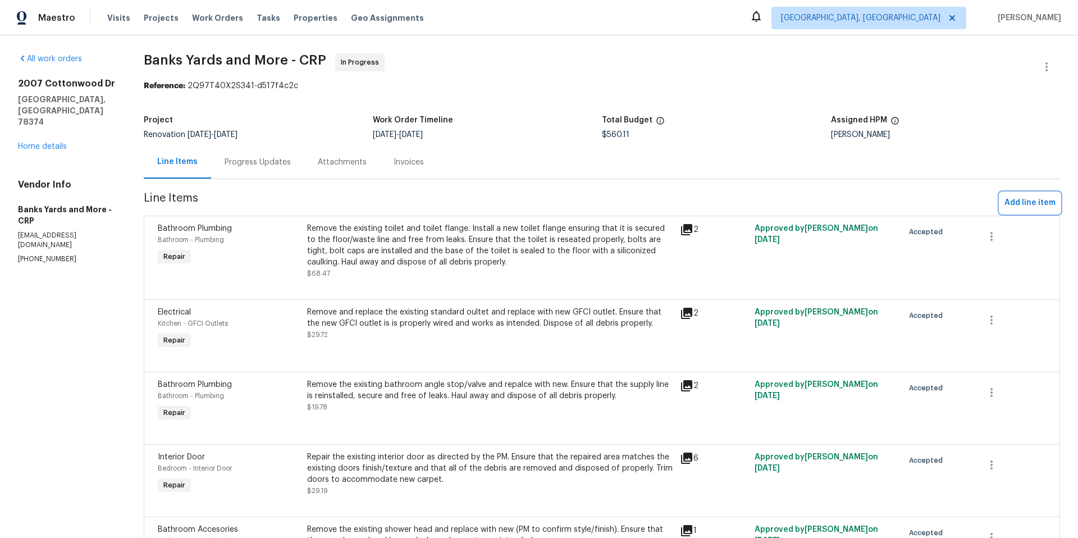
click at [1023, 203] on span "Add line item" at bounding box center [1030, 203] width 51 height 14
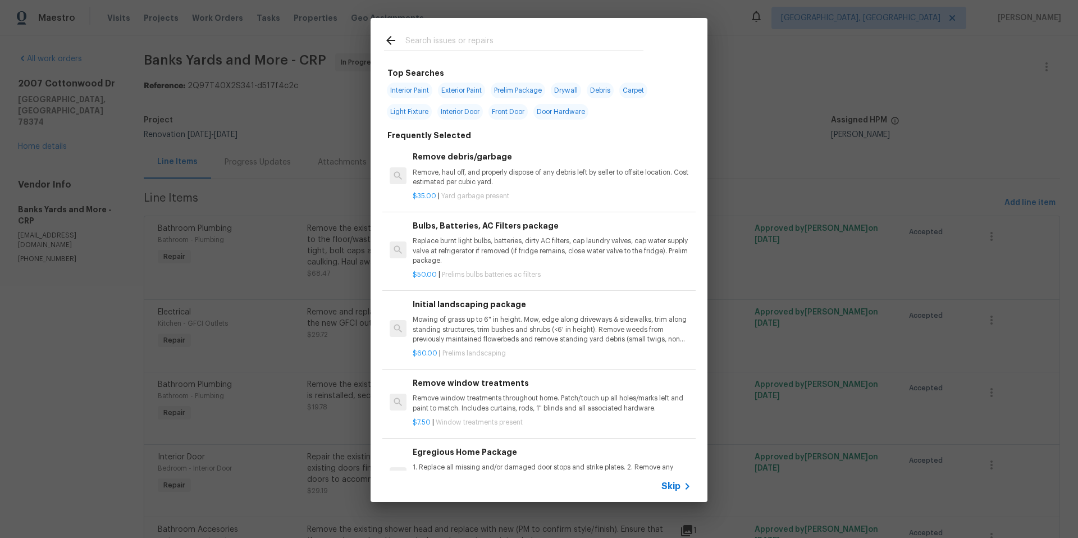
click at [430, 42] on input "text" at bounding box center [525, 42] width 238 height 17
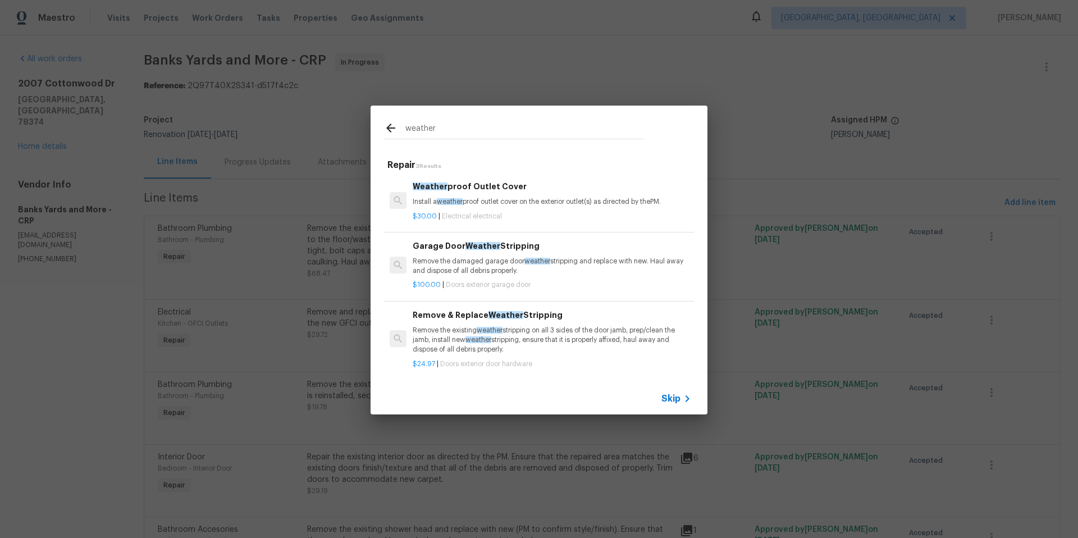
type input "weather"
click at [556, 333] on p "Remove the existing weather stripping on all 3 sides of the door jamb, prep/cle…" at bounding box center [552, 340] width 279 height 29
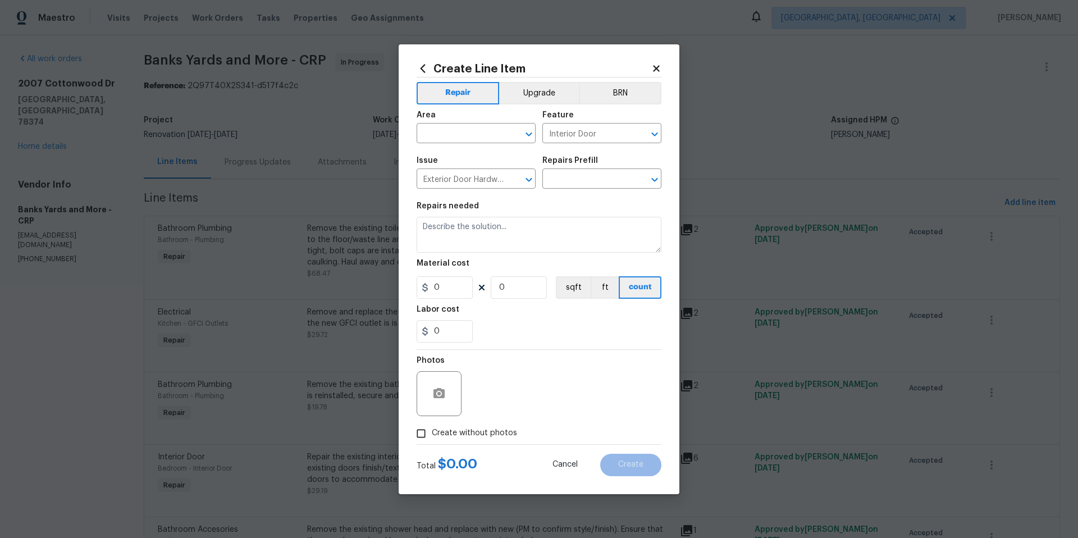
type input "Remove & Replace Weather Stripping $24.97"
type textarea "Remove the existing weather stripping on all 3 sides of the door jamb, prep/cle…"
type input "24.97"
type input "1"
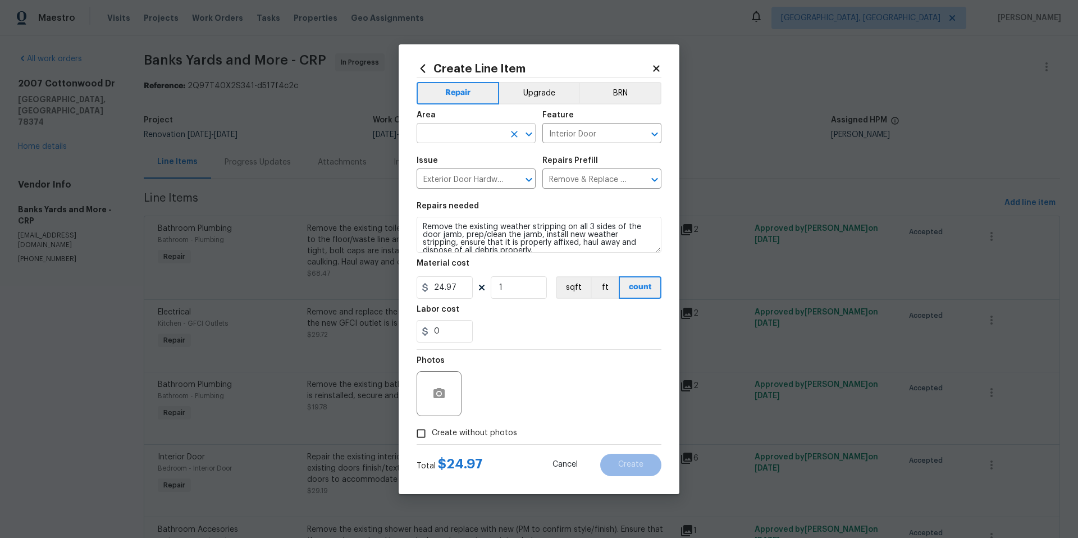
click at [443, 136] on input "text" at bounding box center [461, 134] width 88 height 17
click at [452, 160] on li "Garage" at bounding box center [476, 159] width 119 height 19
type input "Garage"
click at [445, 393] on icon "button" at bounding box center [439, 393] width 13 height 13
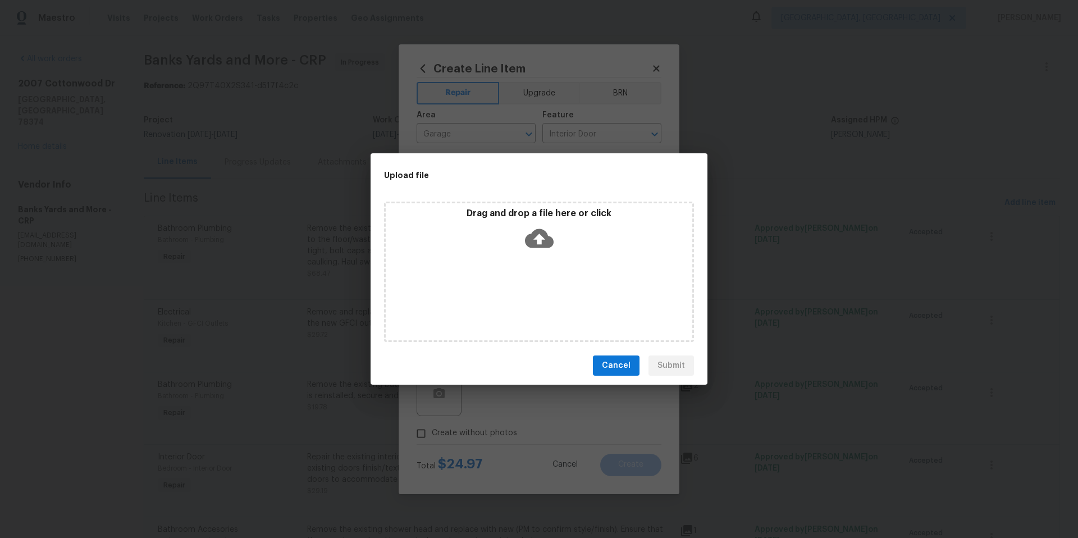
click at [536, 241] on icon at bounding box center [539, 238] width 29 height 29
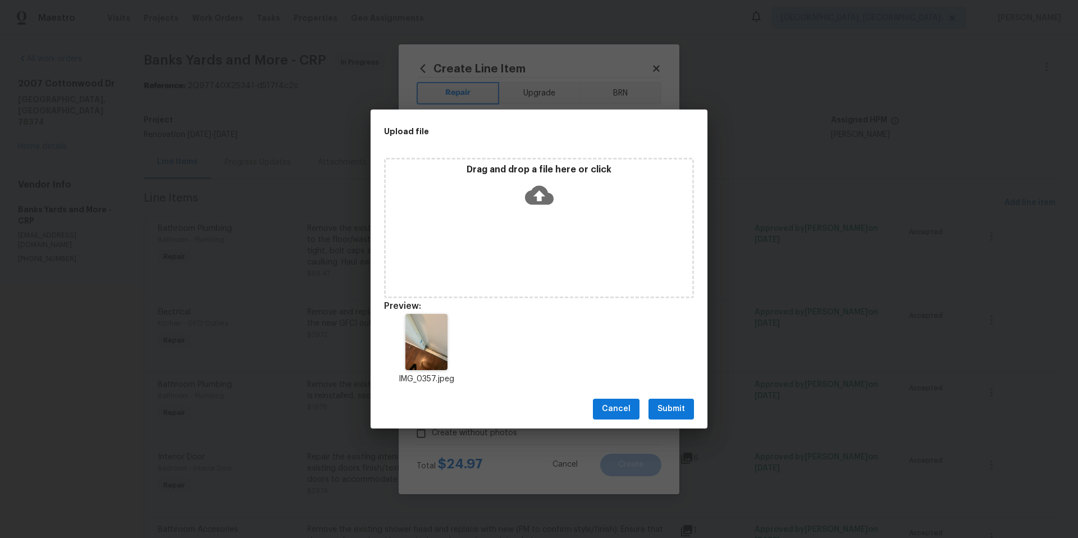
click at [673, 411] on span "Submit" at bounding box center [672, 409] width 28 height 14
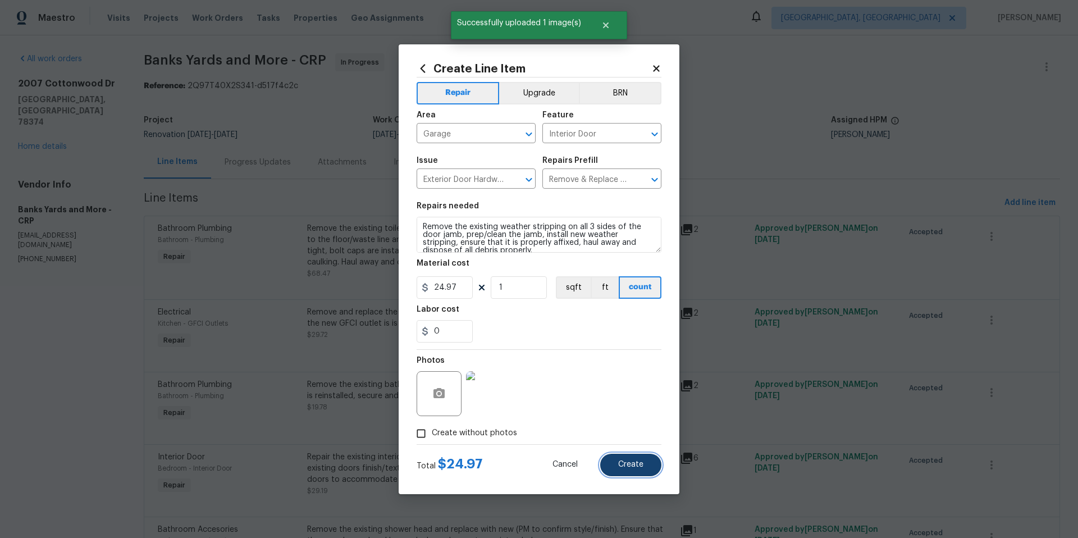
click at [647, 466] on button "Create" at bounding box center [630, 465] width 61 height 22
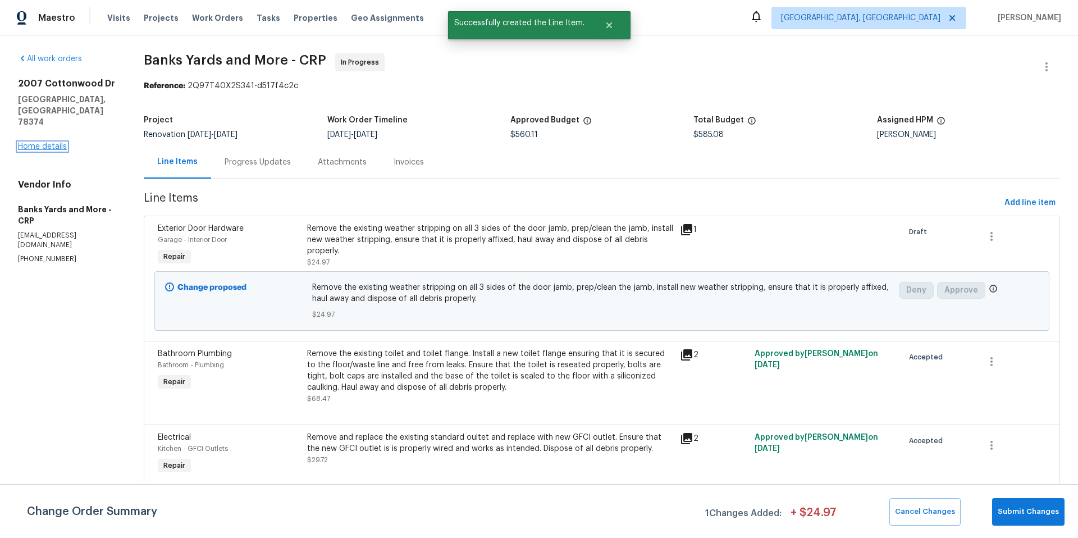
click at [50, 143] on link "Home details" at bounding box center [42, 147] width 49 height 8
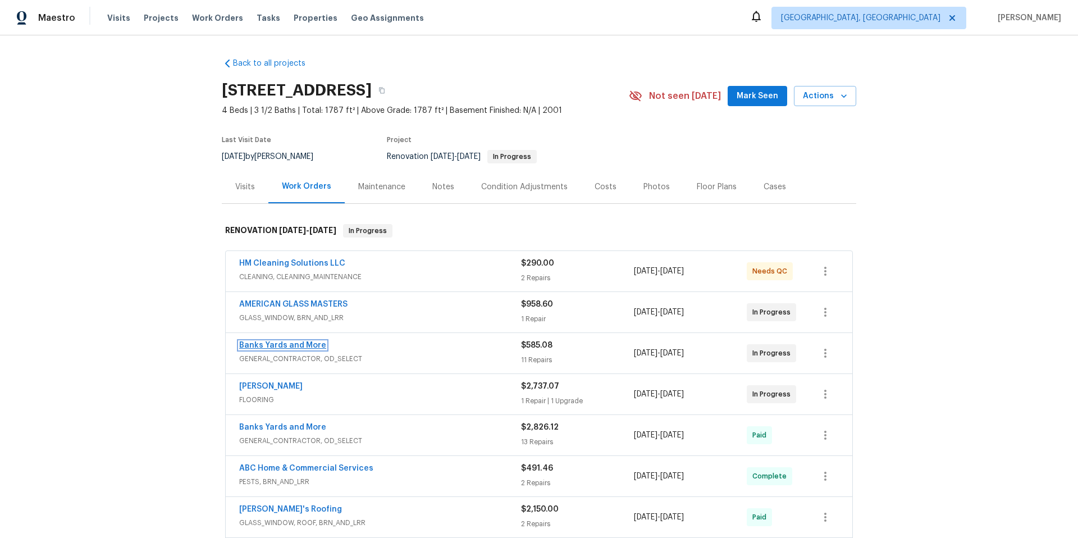
click at [306, 344] on link "Banks Yards and More" at bounding box center [282, 346] width 87 height 8
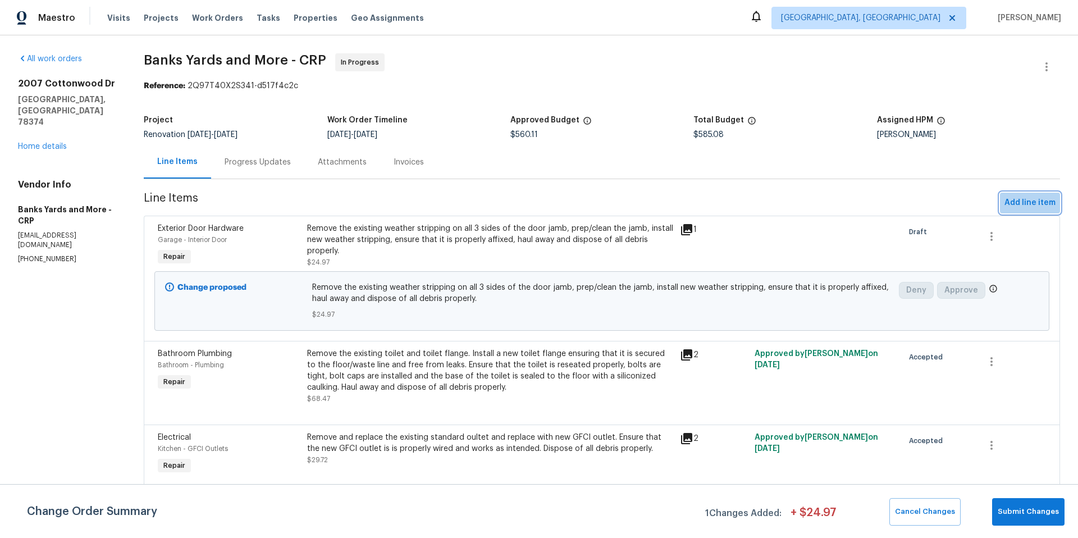
click at [1022, 199] on span "Add line item" at bounding box center [1030, 203] width 51 height 14
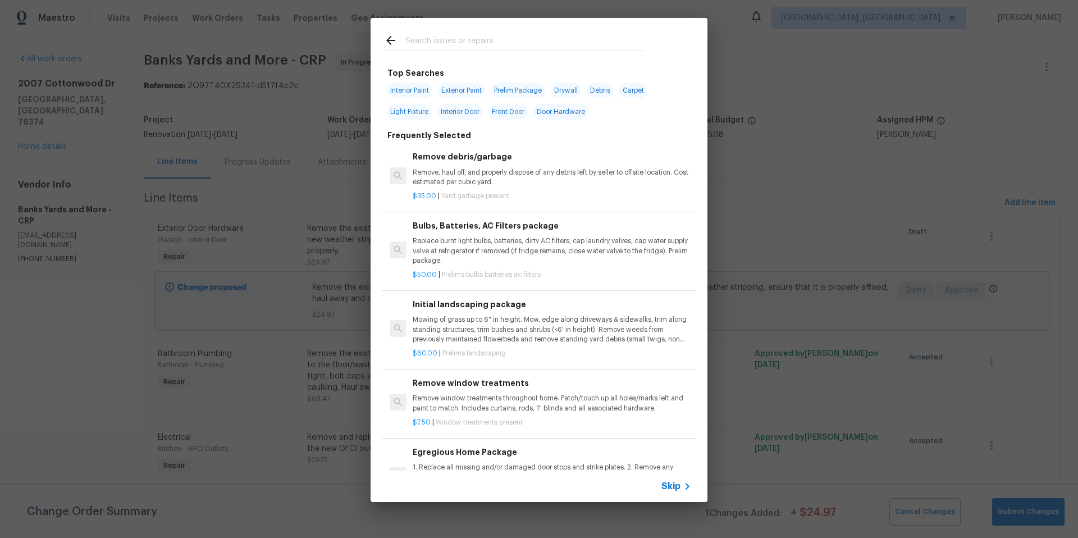
click at [447, 36] on input "text" at bounding box center [525, 42] width 238 height 17
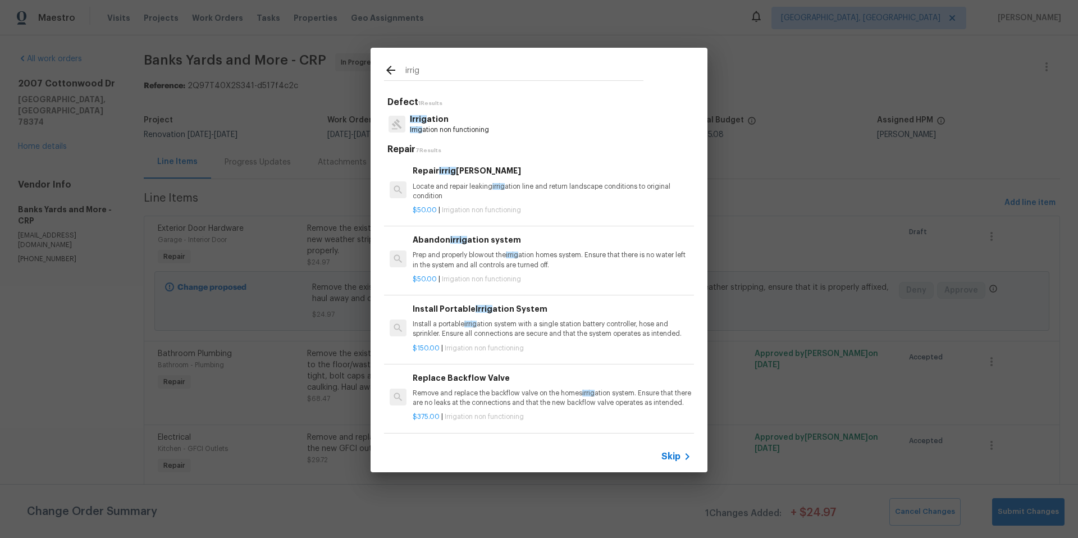
type input "irrig"
click at [544, 332] on p "Install a portable irrig ation system with a single station battery controller,…" at bounding box center [552, 329] width 279 height 19
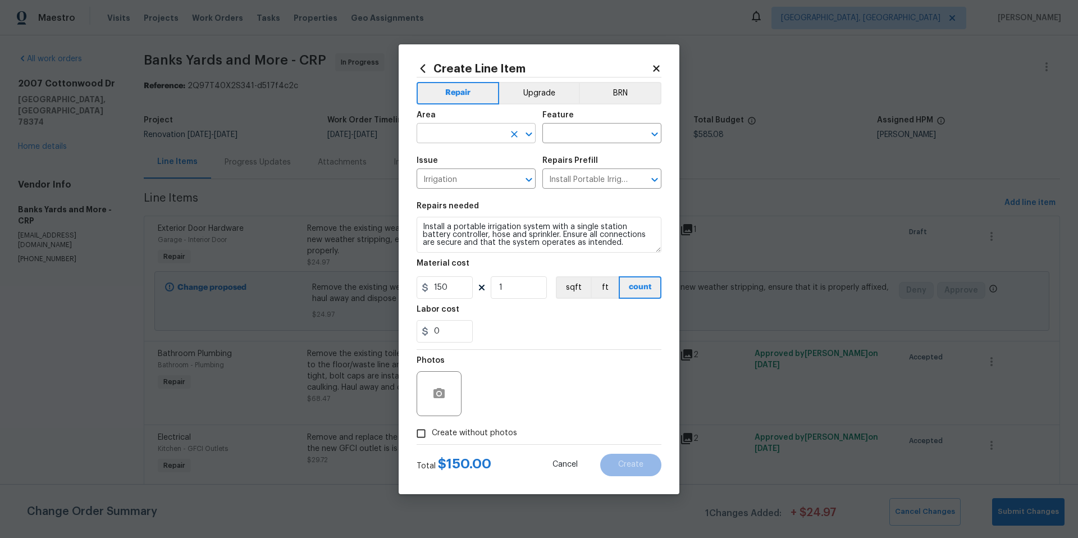
click at [457, 132] on input "text" at bounding box center [461, 134] width 88 height 17
click at [452, 160] on li "Front" at bounding box center [476, 159] width 119 height 19
type input "Front"
click at [582, 134] on input "text" at bounding box center [587, 134] width 88 height 17
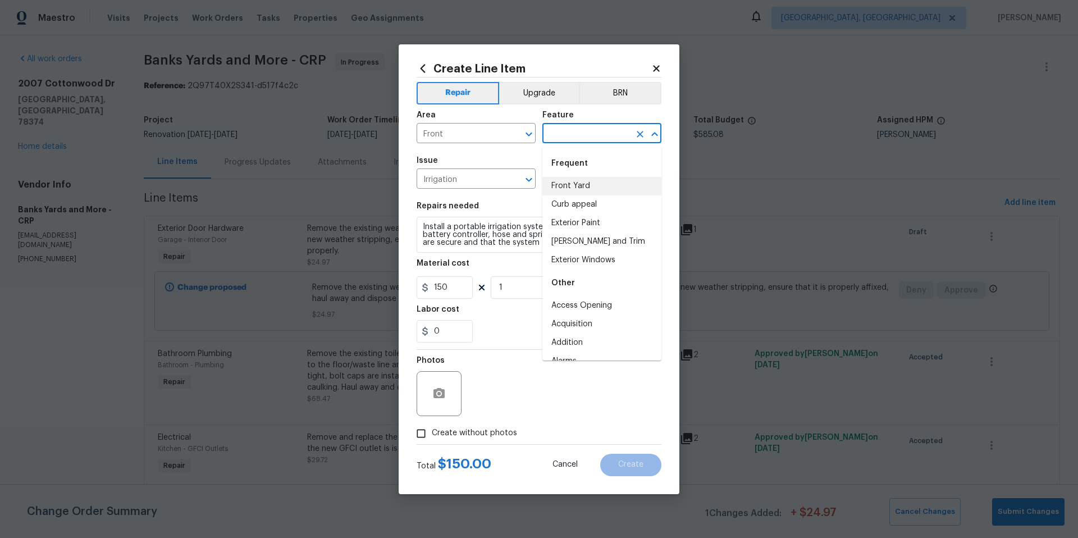
click at [622, 189] on li "Front Yard" at bounding box center [602, 186] width 119 height 19
type input "Front Yard"
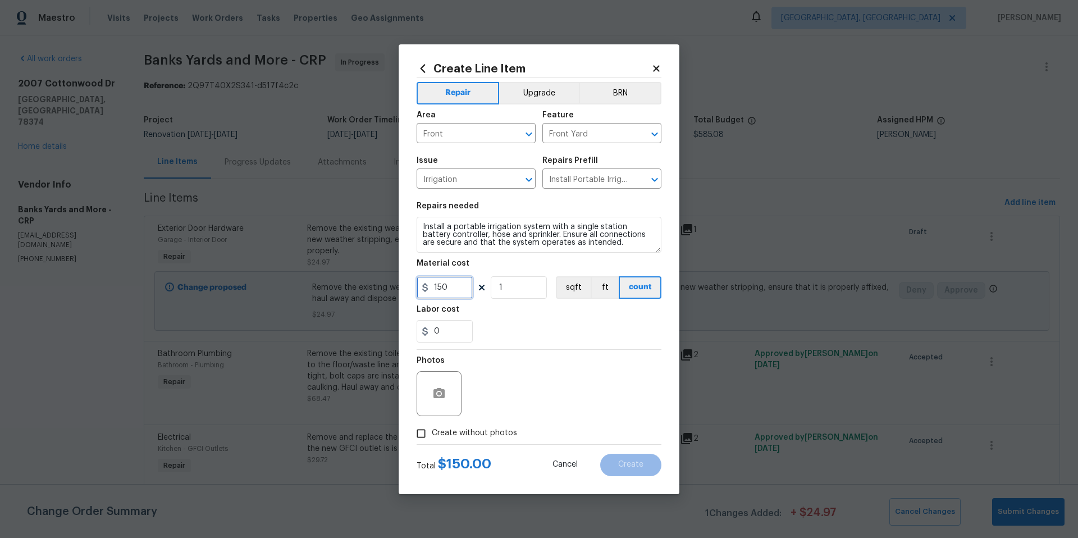
click at [457, 287] on input "150" at bounding box center [445, 287] width 56 height 22
click at [458, 286] on input "150" at bounding box center [445, 287] width 56 height 22
type input "100"
click at [578, 315] on div "Labor cost" at bounding box center [539, 313] width 245 height 15
click at [436, 398] on icon "button" at bounding box center [439, 393] width 13 height 13
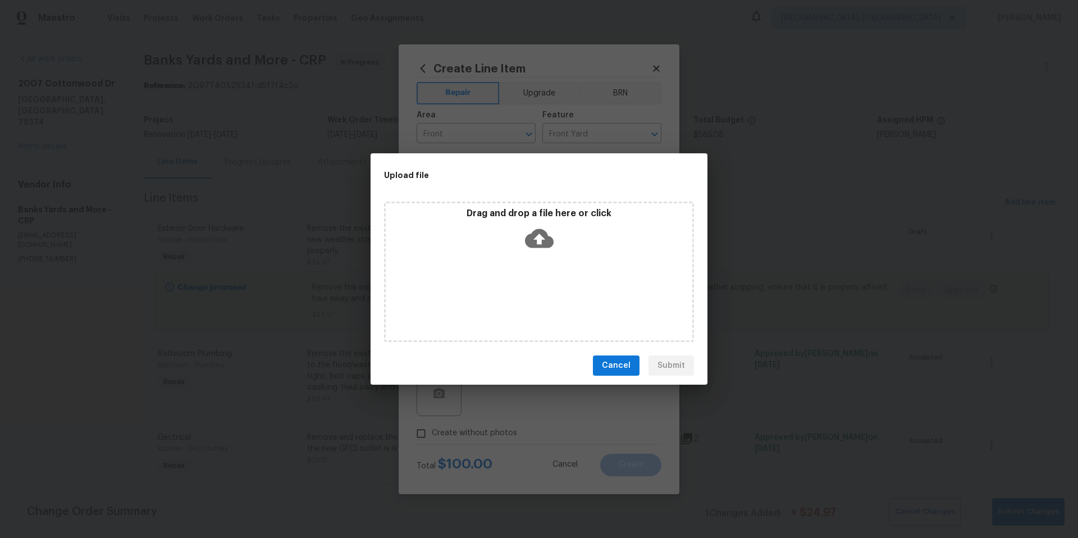
click at [536, 239] on icon at bounding box center [539, 238] width 29 height 29
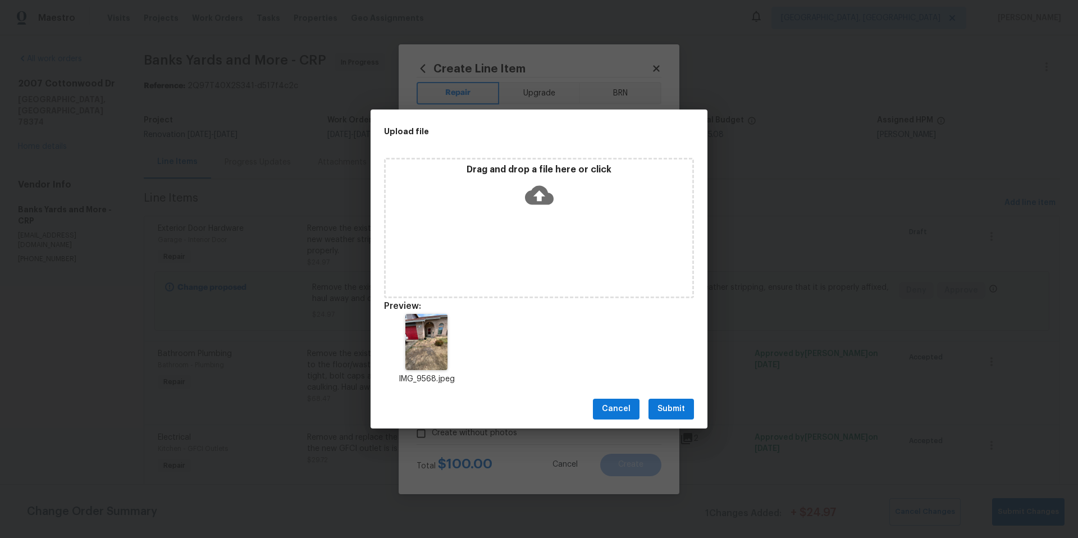
click at [679, 409] on span "Submit" at bounding box center [672, 409] width 28 height 14
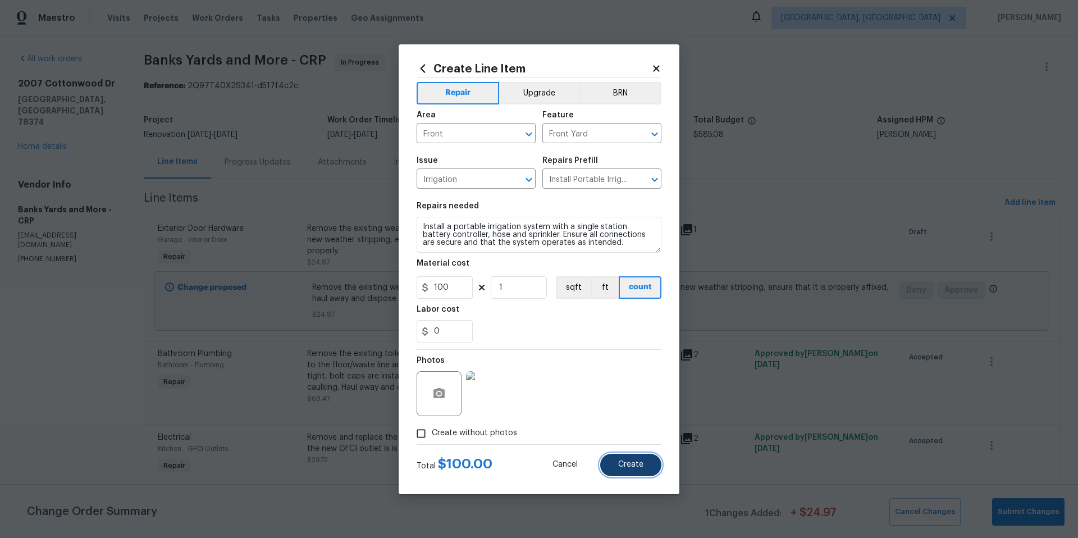
click at [638, 471] on button "Create" at bounding box center [630, 465] width 61 height 22
